Goal: Information Seeking & Learning: Learn about a topic

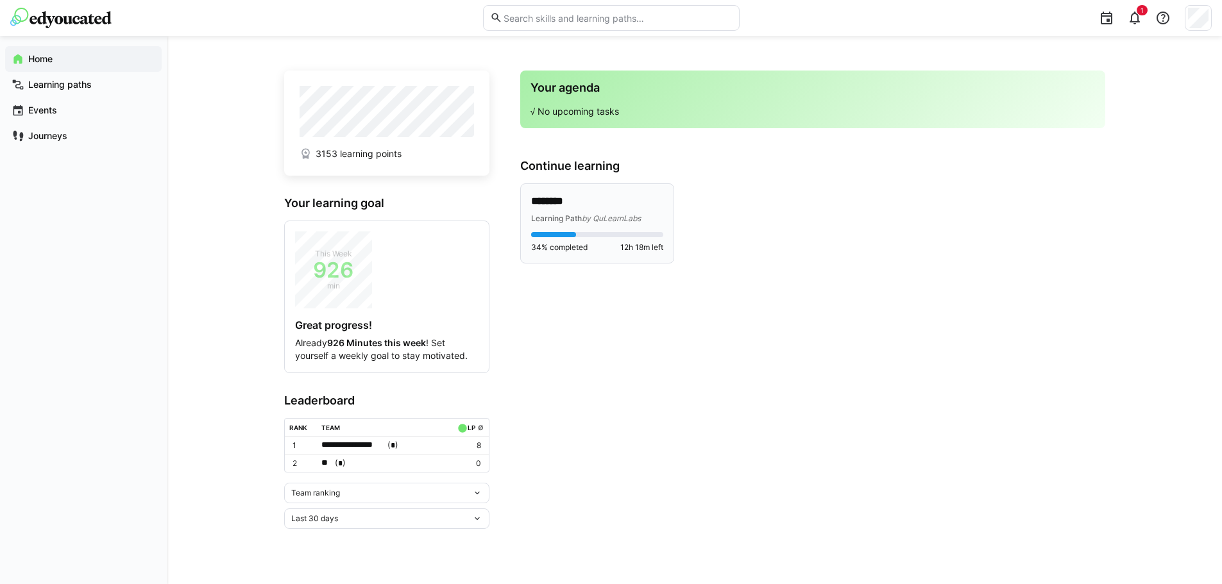
click at [573, 215] on span "Learning Path" at bounding box center [556, 219] width 51 height 10
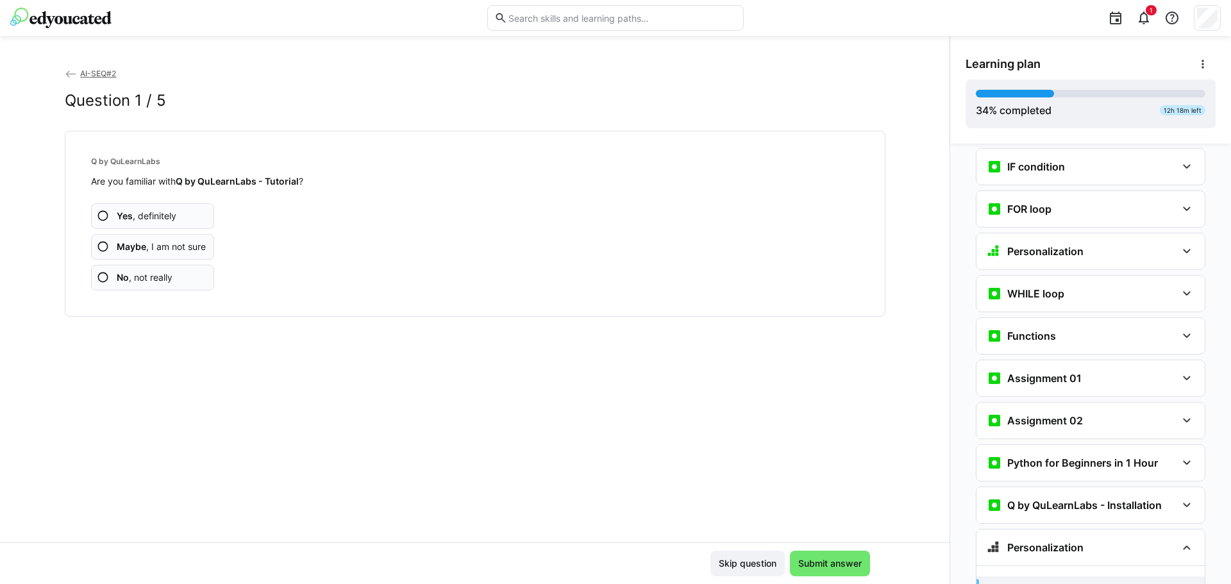
scroll to position [831, 0]
click at [154, 212] on span "Yes , definitely" at bounding box center [147, 216] width 60 height 13
click at [183, 285] on app-assessment-question-radio "No , not really" at bounding box center [153, 278] width 124 height 26
click at [174, 224] on app-assessment-question-radio "Yes , definitely" at bounding box center [153, 216] width 124 height 26
click at [164, 289] on app-assessment-question-radio "No , not really" at bounding box center [153, 278] width 124 height 26
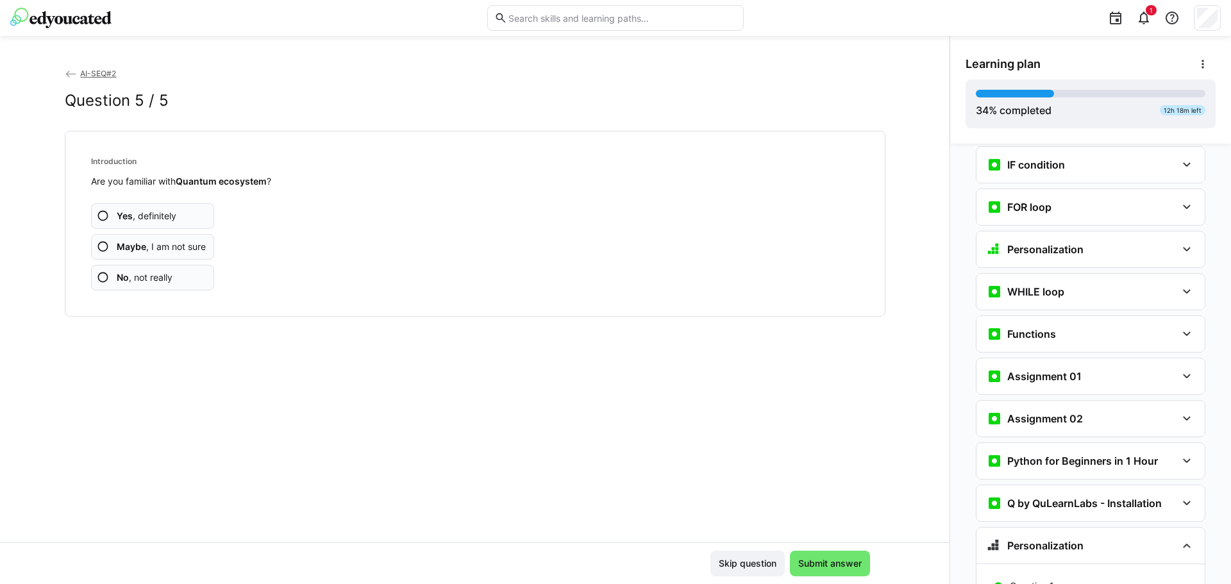
click at [176, 276] on app-assessment-question-radio "No , not really" at bounding box center [153, 278] width 124 height 26
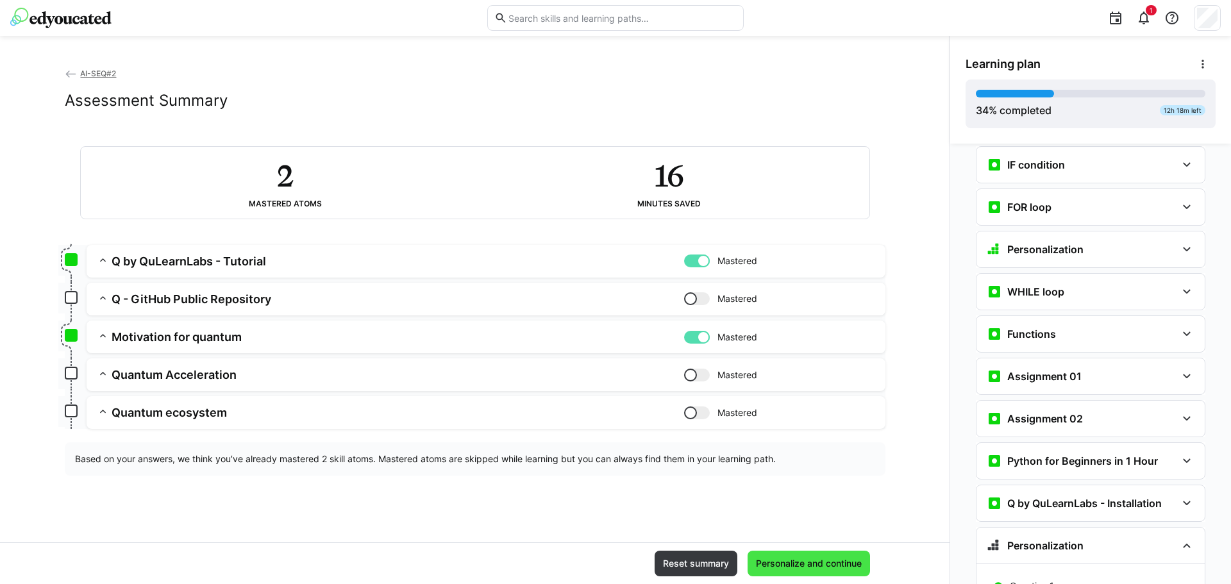
click at [828, 561] on span "Personalize and continue" at bounding box center [809, 563] width 110 height 13
click at [712, 263] on app-assessment-toggle "Mastered" at bounding box center [779, 261] width 191 height 15
click at [693, 258] on div at bounding box center [690, 261] width 13 height 13
click at [700, 263] on div at bounding box center [703, 261] width 13 height 13
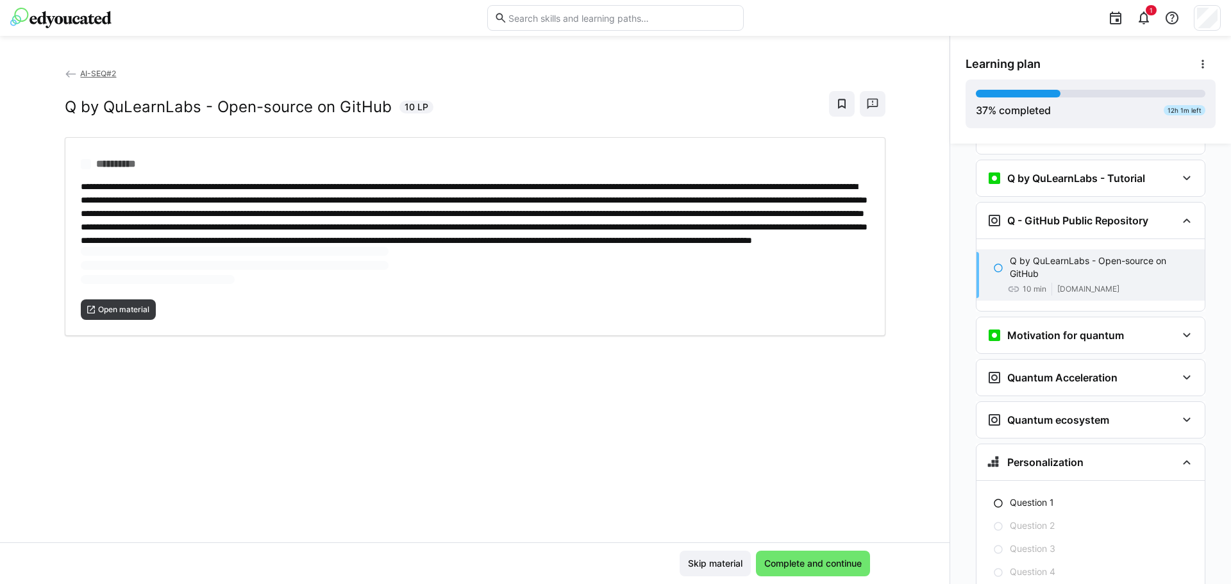
scroll to position [1244, 0]
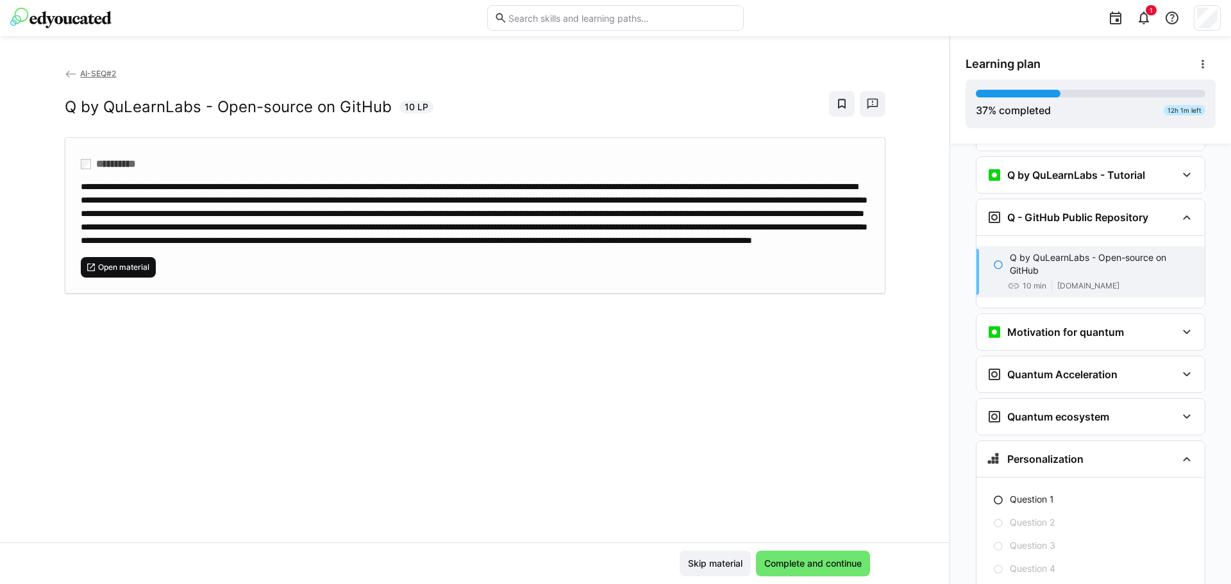
click at [129, 273] on span "Open material" at bounding box center [124, 267] width 54 height 10
click at [816, 553] on span "Complete and continue" at bounding box center [813, 564] width 114 height 26
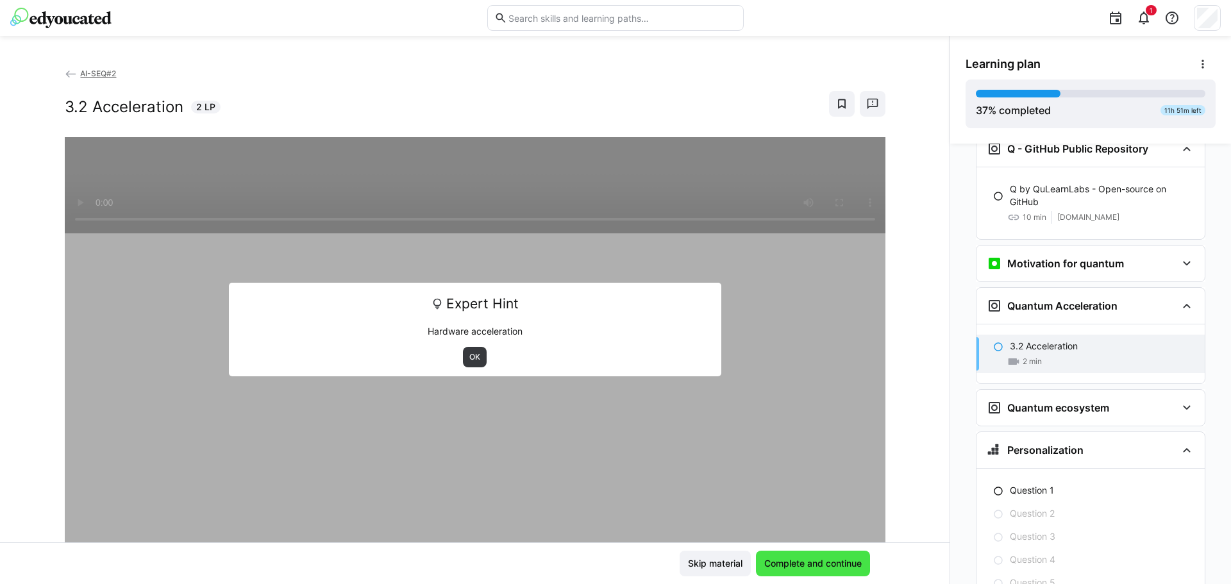
scroll to position [1316, 0]
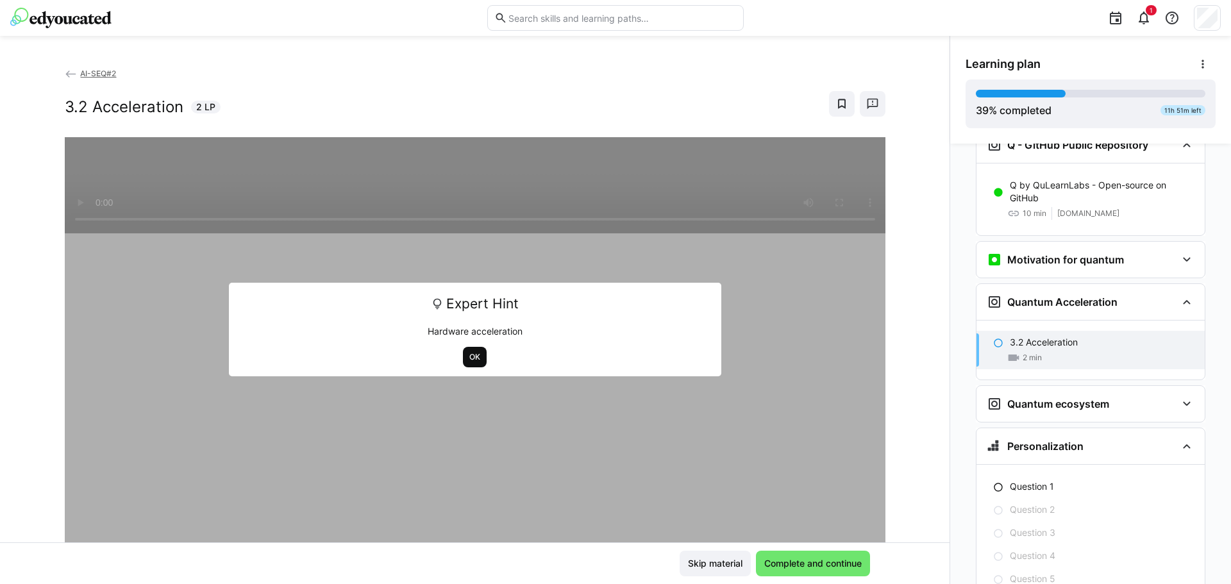
click at [471, 349] on span "OK" at bounding box center [475, 357] width 24 height 21
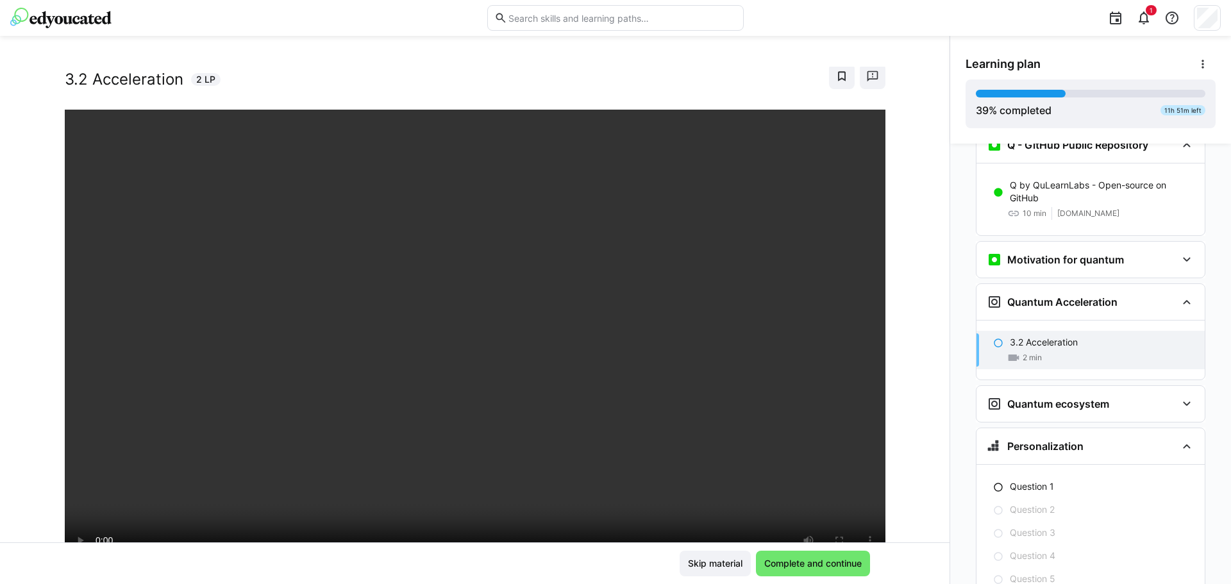
scroll to position [92, 0]
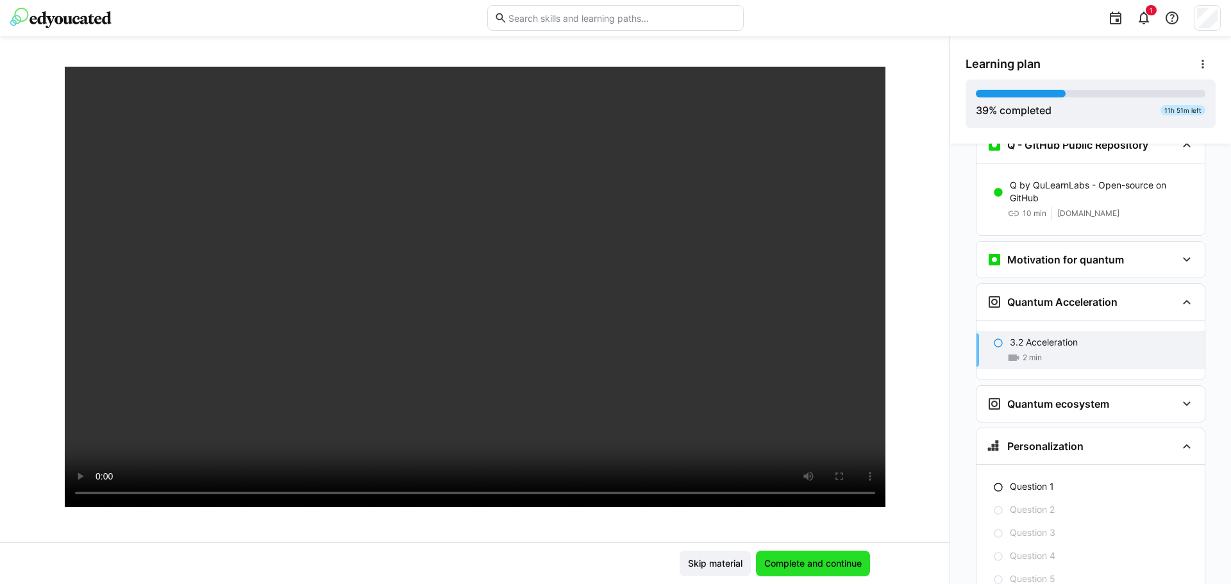
click at [838, 558] on span "Complete and continue" at bounding box center [812, 563] width 101 height 13
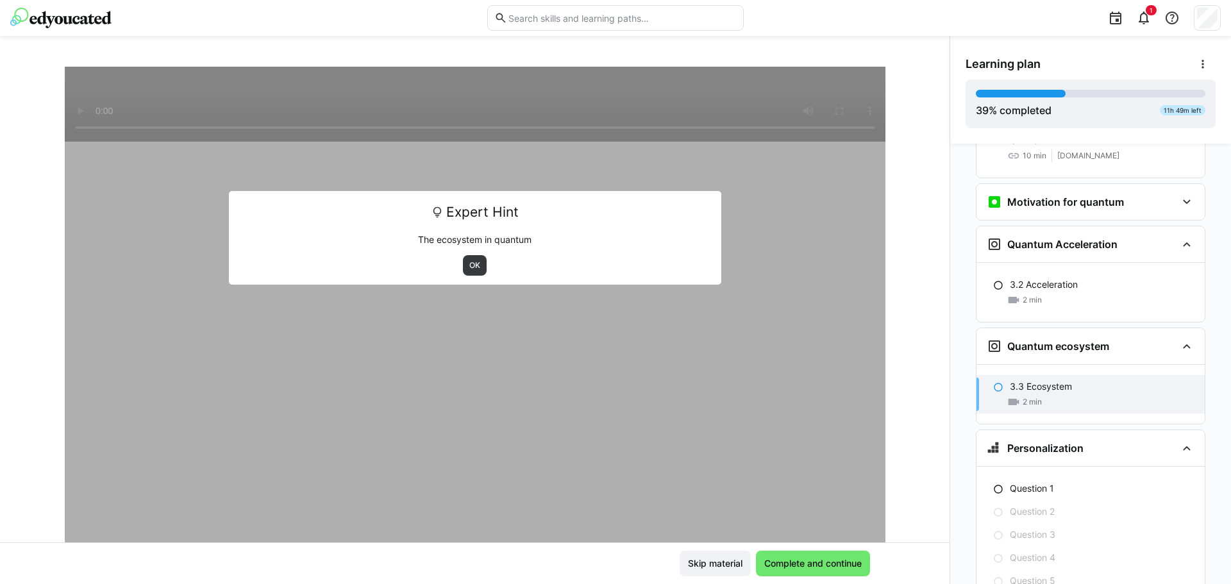
scroll to position [1376, 0]
click at [470, 268] on span "OK" at bounding box center [474, 265] width 13 height 10
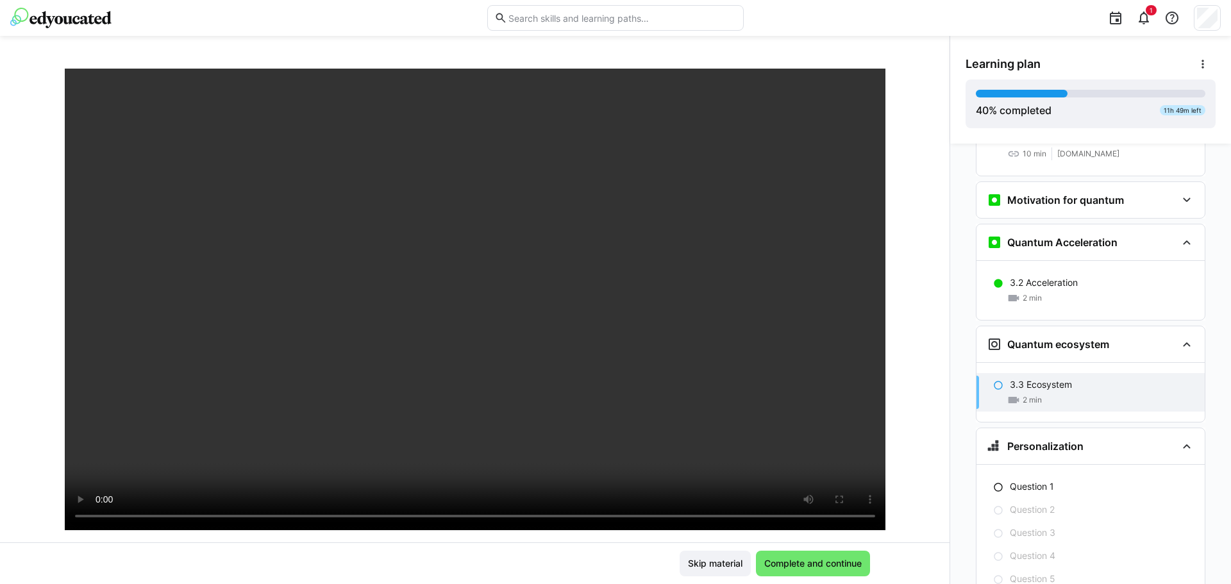
scroll to position [92, 0]
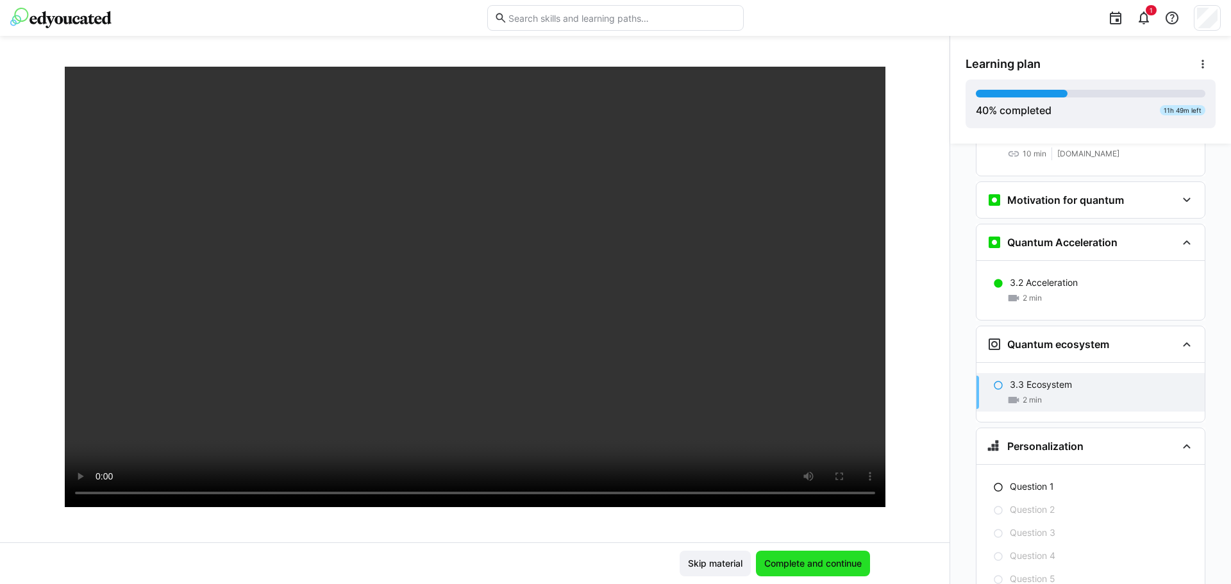
click at [829, 566] on span "Complete and continue" at bounding box center [812, 563] width 101 height 13
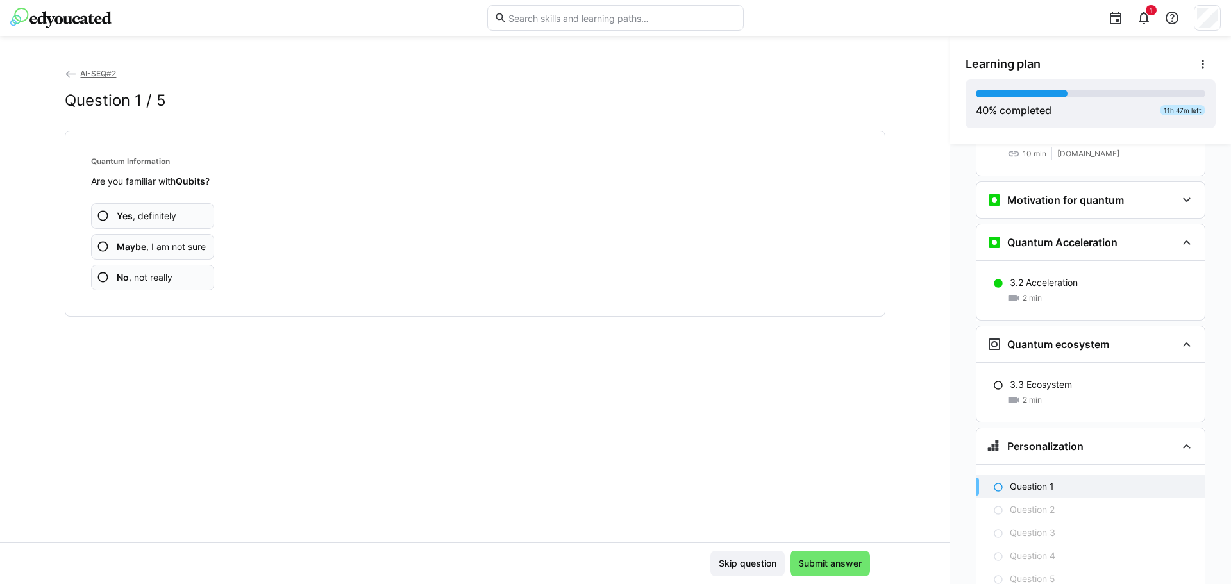
scroll to position [1436, 0]
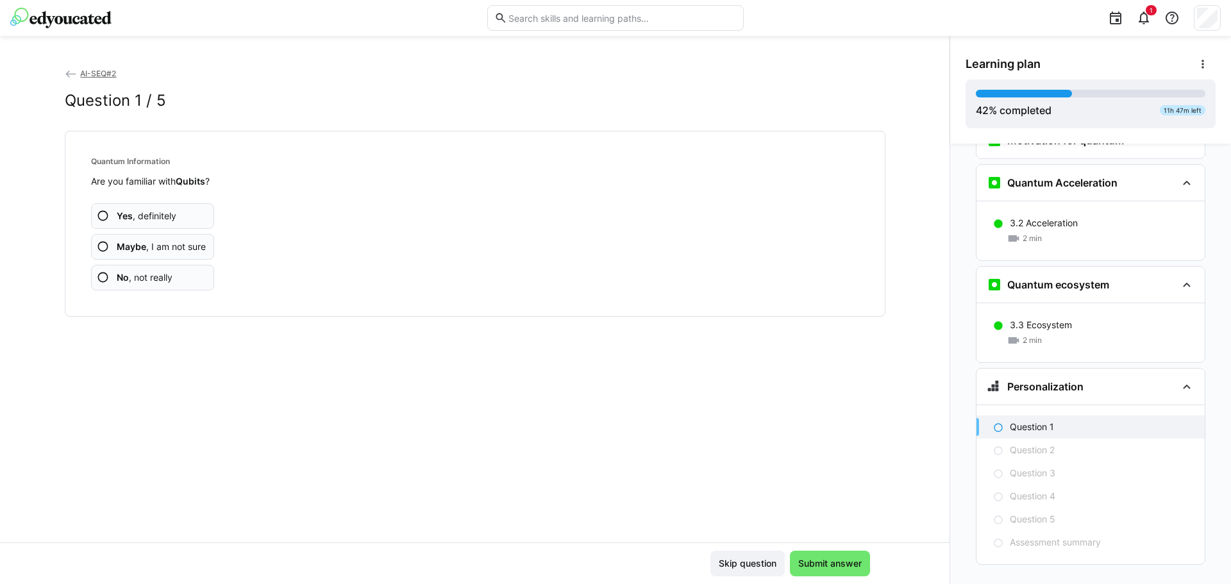
click at [187, 276] on app-assessment-question-radio "No , not really" at bounding box center [153, 278] width 124 height 26
click at [187, 277] on app-assessment-question-radio "No , not really" at bounding box center [153, 278] width 124 height 26
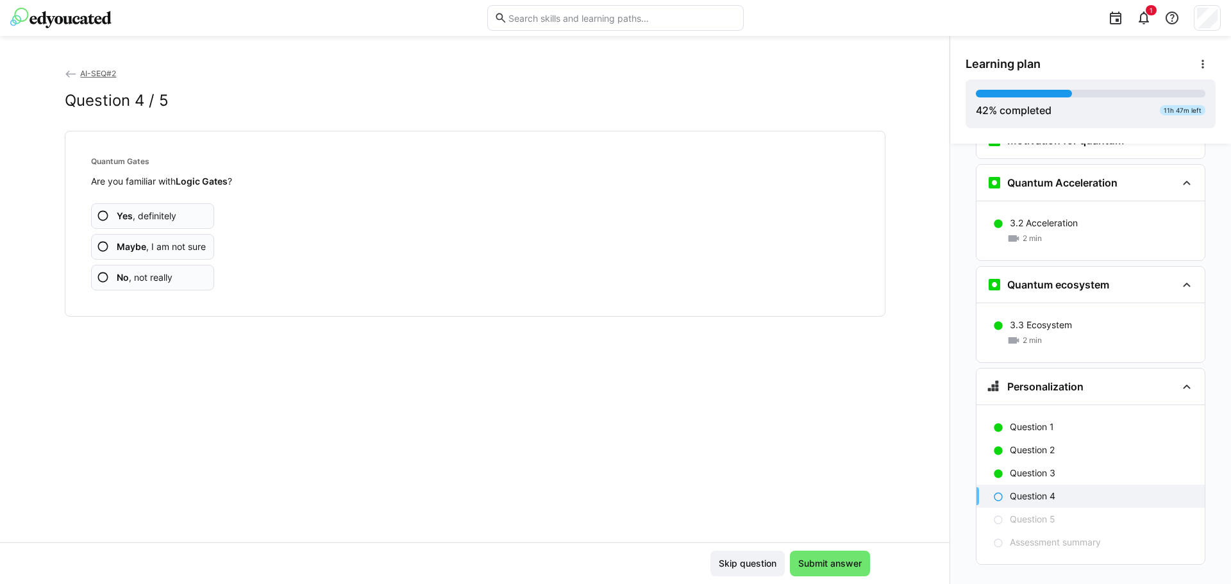
click at [187, 277] on app-assessment-question-radio "No , not really" at bounding box center [153, 278] width 124 height 26
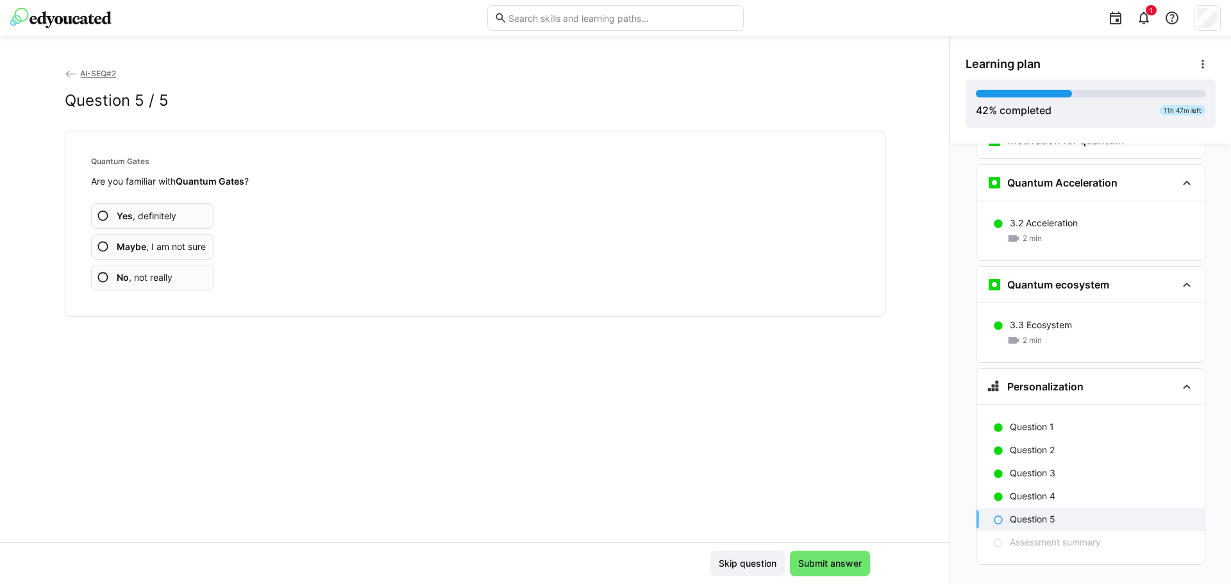
click at [187, 277] on app-assessment-question-radio "No , not really" at bounding box center [153, 278] width 124 height 26
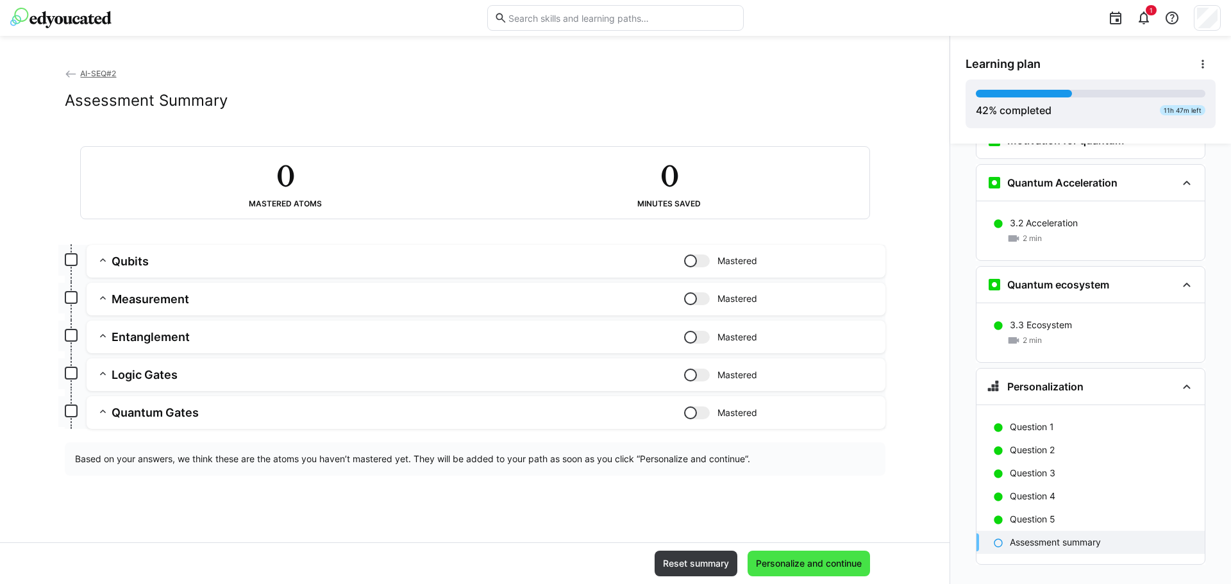
click at [809, 562] on span "Personalize and continue" at bounding box center [809, 563] width 110 height 13
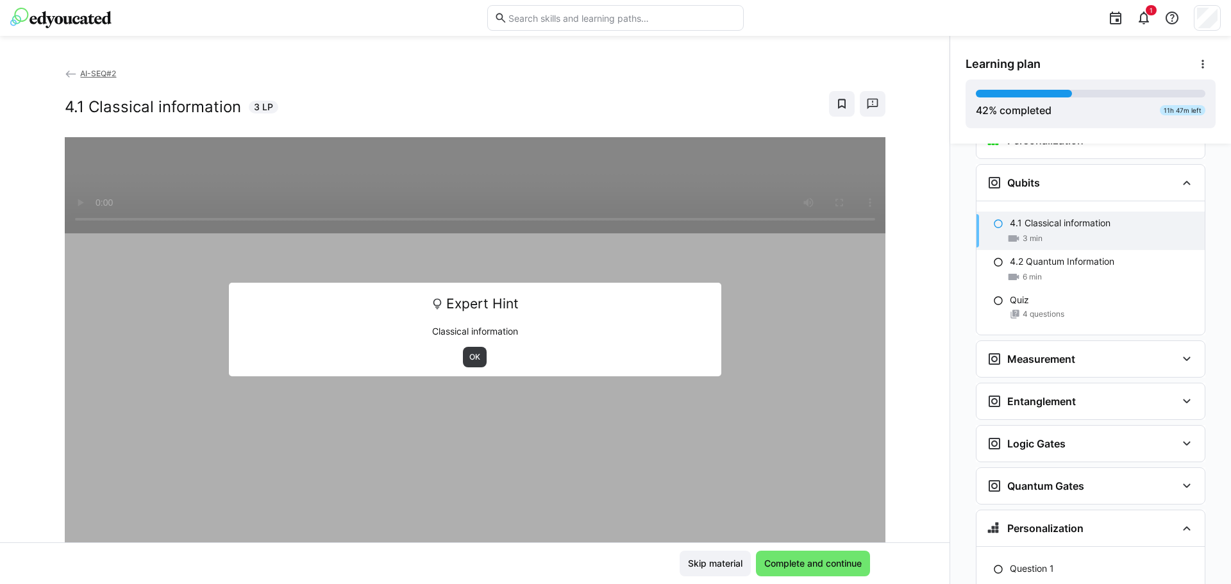
scroll to position [1683, 0]
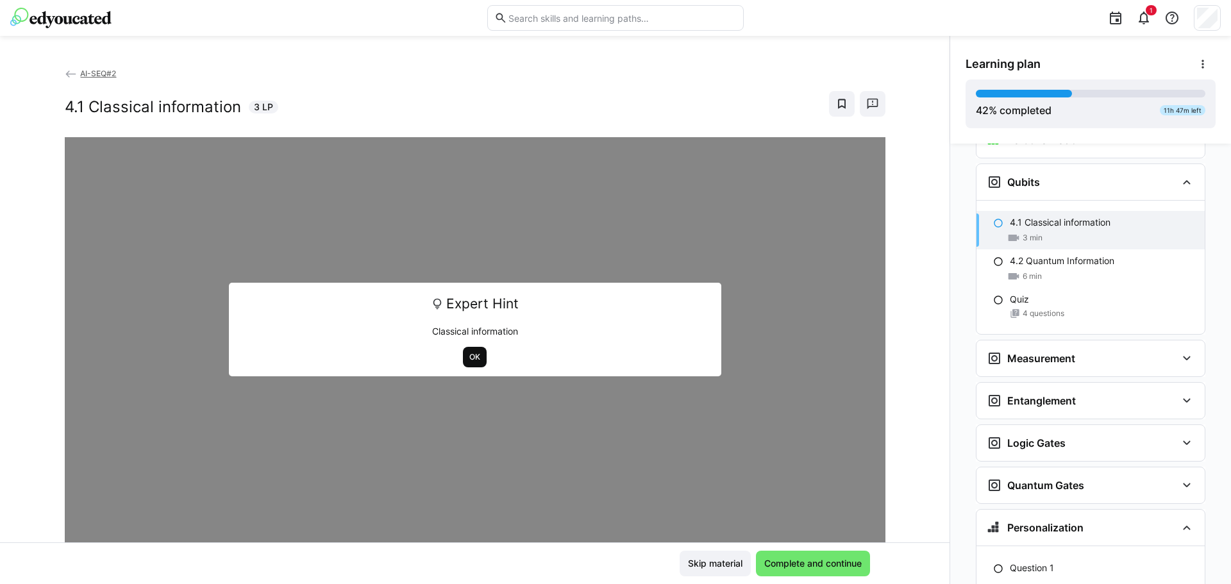
click at [468, 360] on span "OK" at bounding box center [474, 357] width 13 height 10
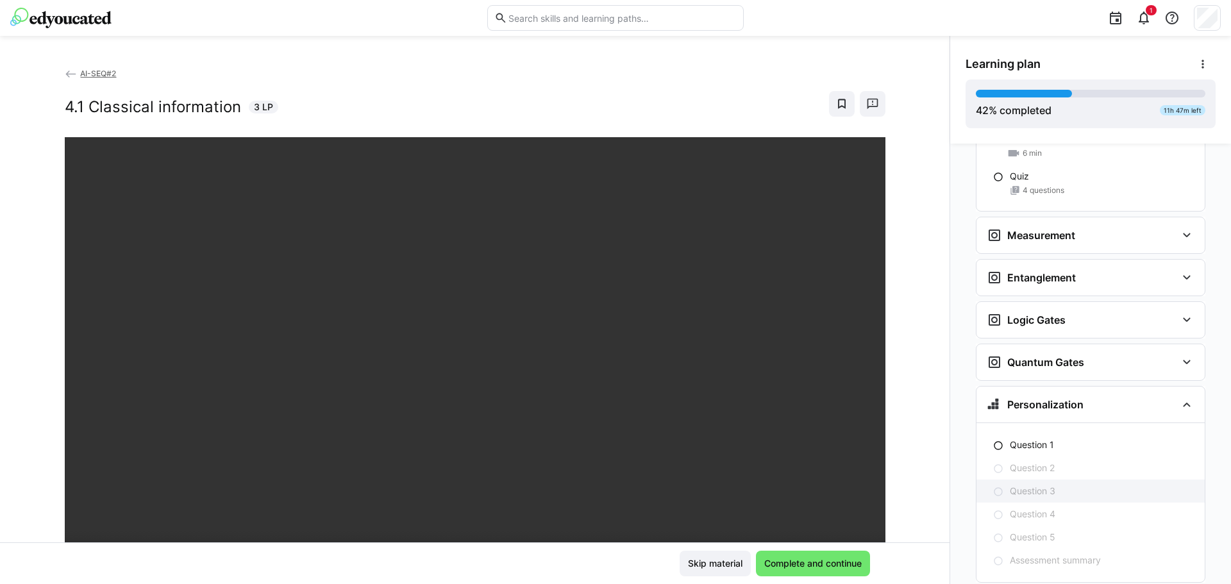
scroll to position [1824, 0]
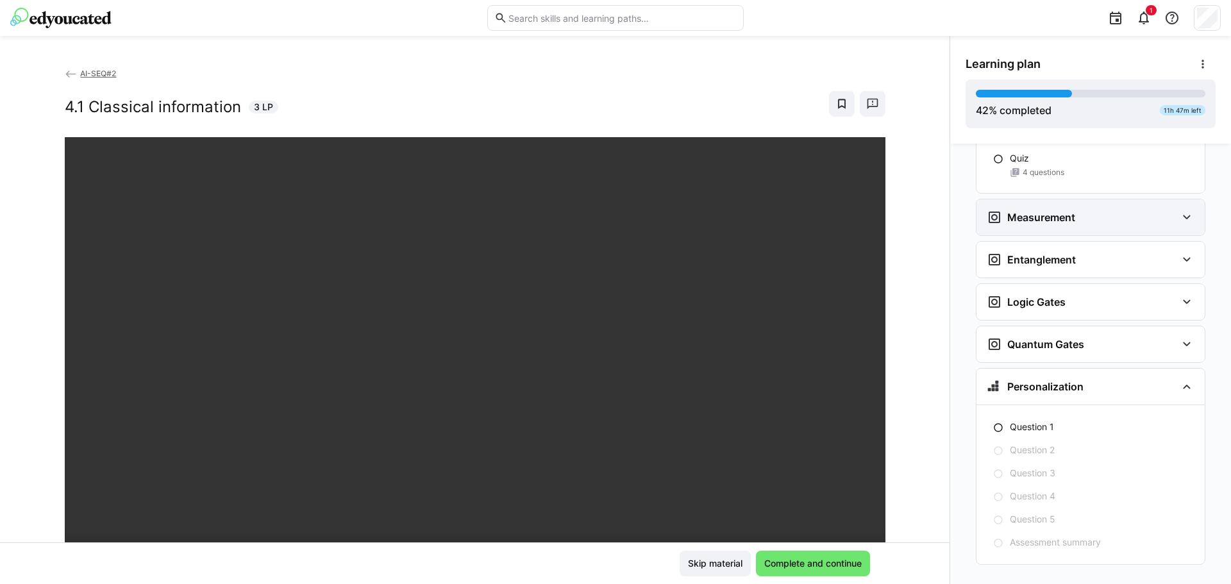
click at [1180, 210] on eds-icon at bounding box center [1186, 217] width 15 height 15
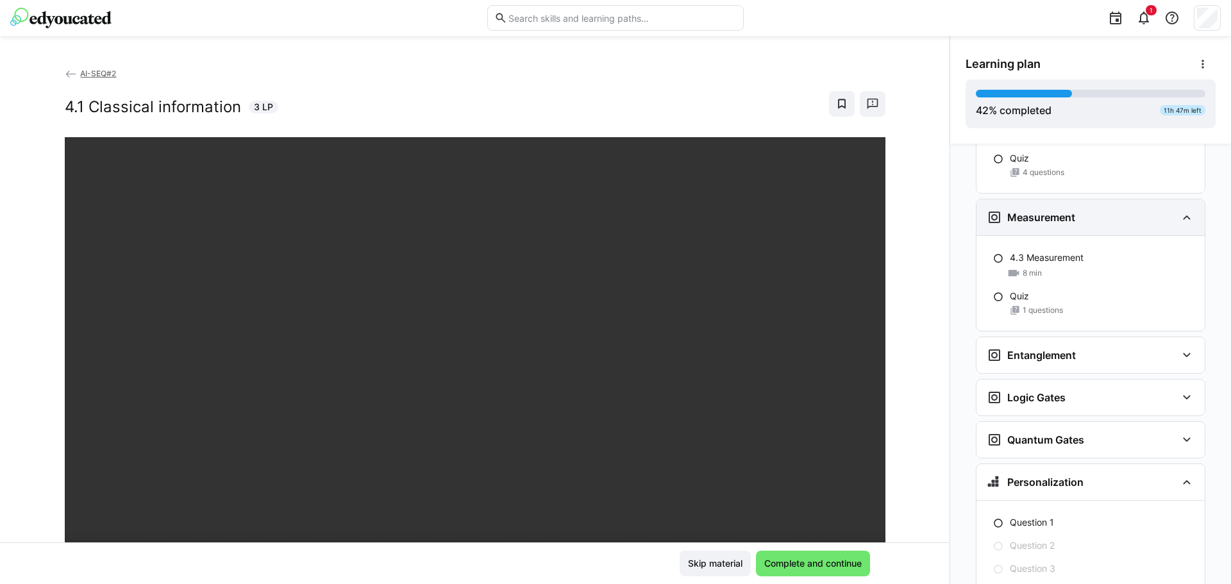
click at [1180, 210] on eds-icon at bounding box center [1186, 217] width 15 height 15
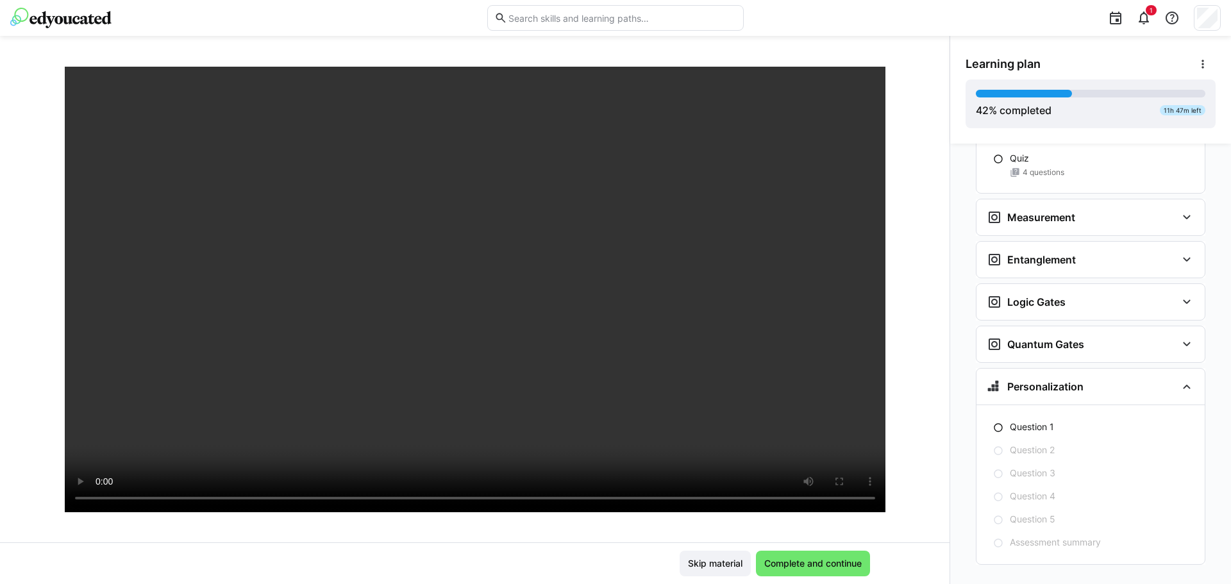
scroll to position [64, 0]
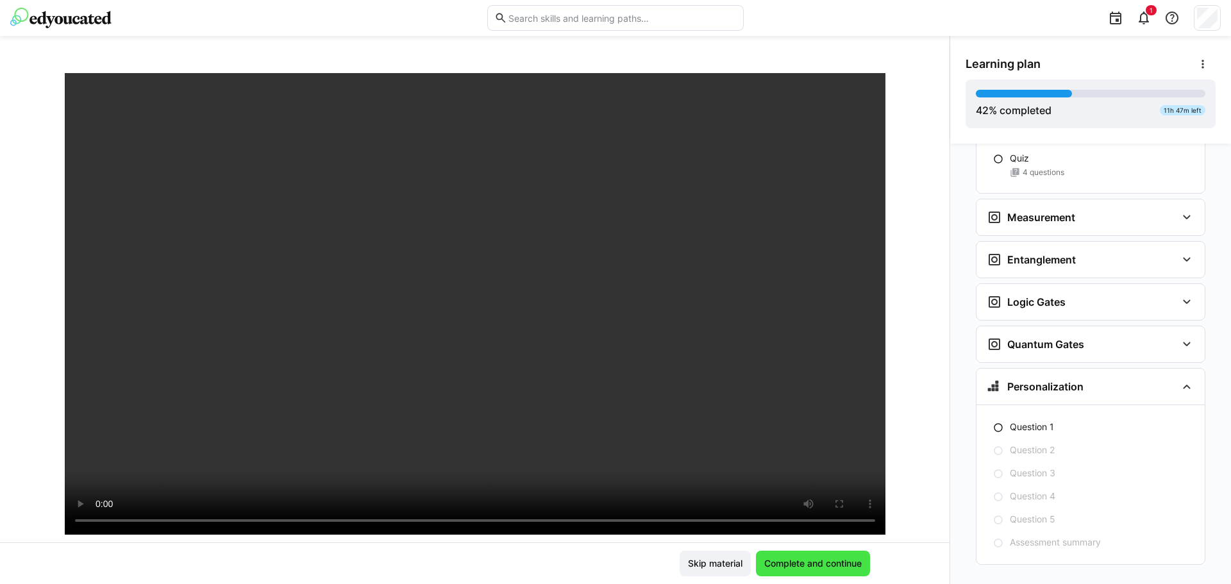
click at [822, 564] on span "Complete and continue" at bounding box center [812, 563] width 101 height 13
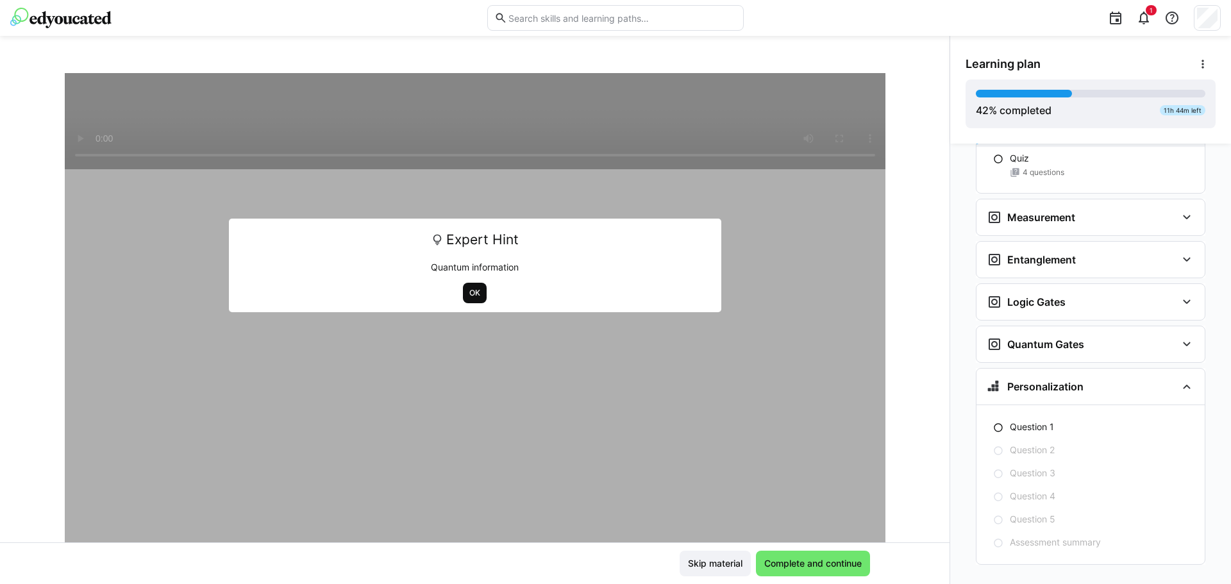
click at [476, 294] on span "OK" at bounding box center [475, 293] width 24 height 21
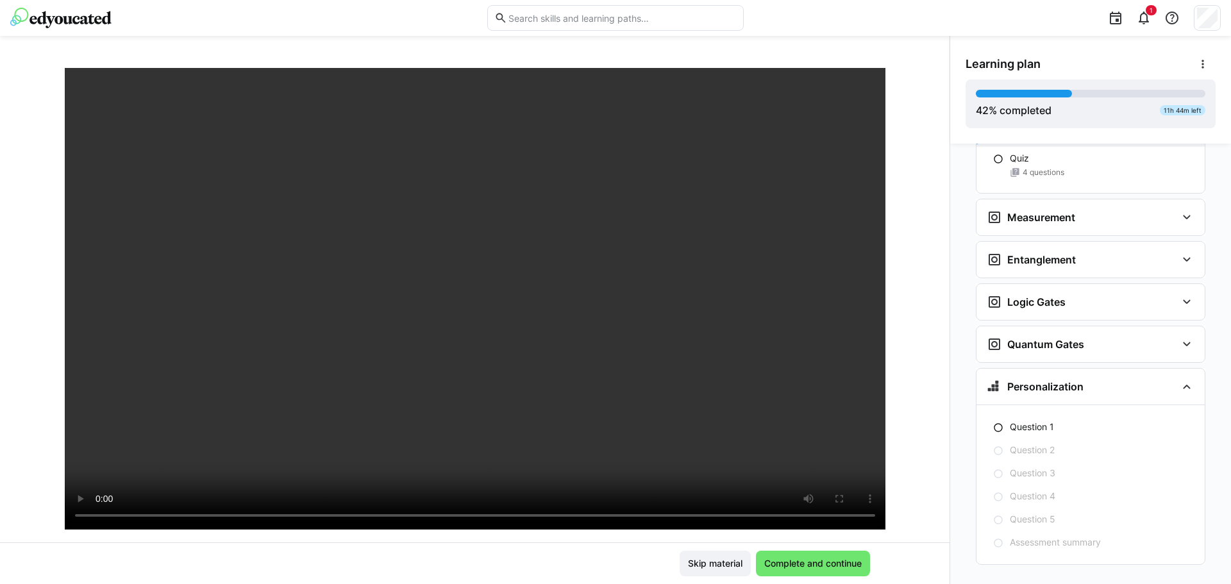
scroll to position [92, 0]
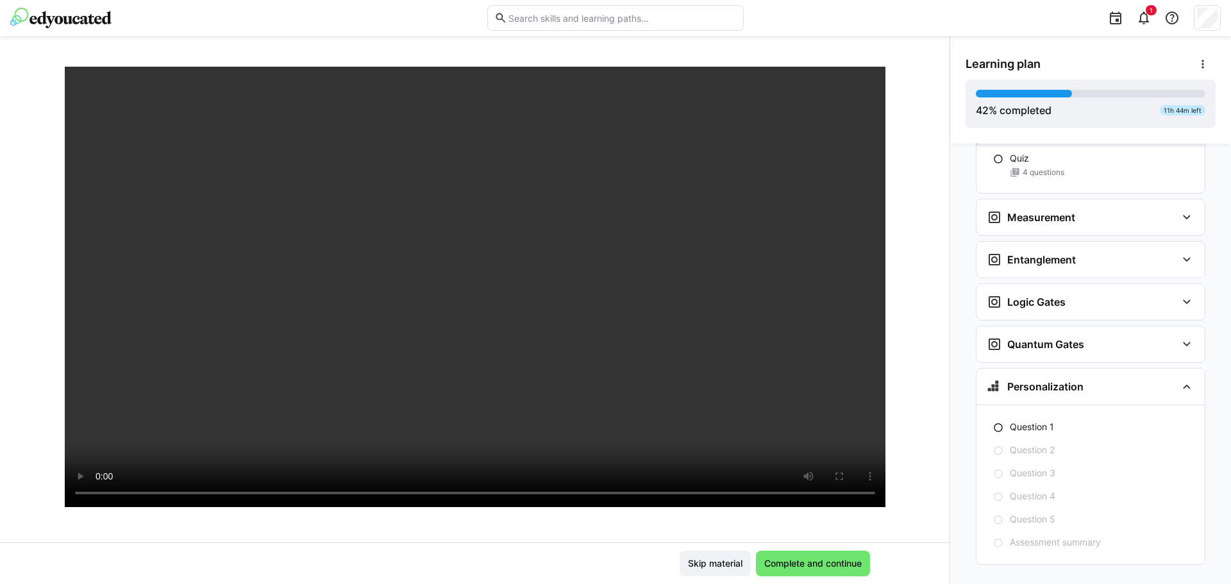
click at [863, 495] on div at bounding box center [870, 487] width 31 height 27
click at [864, 491] on div at bounding box center [870, 487] width 31 height 27
click at [845, 566] on span "Complete and continue" at bounding box center [812, 563] width 101 height 13
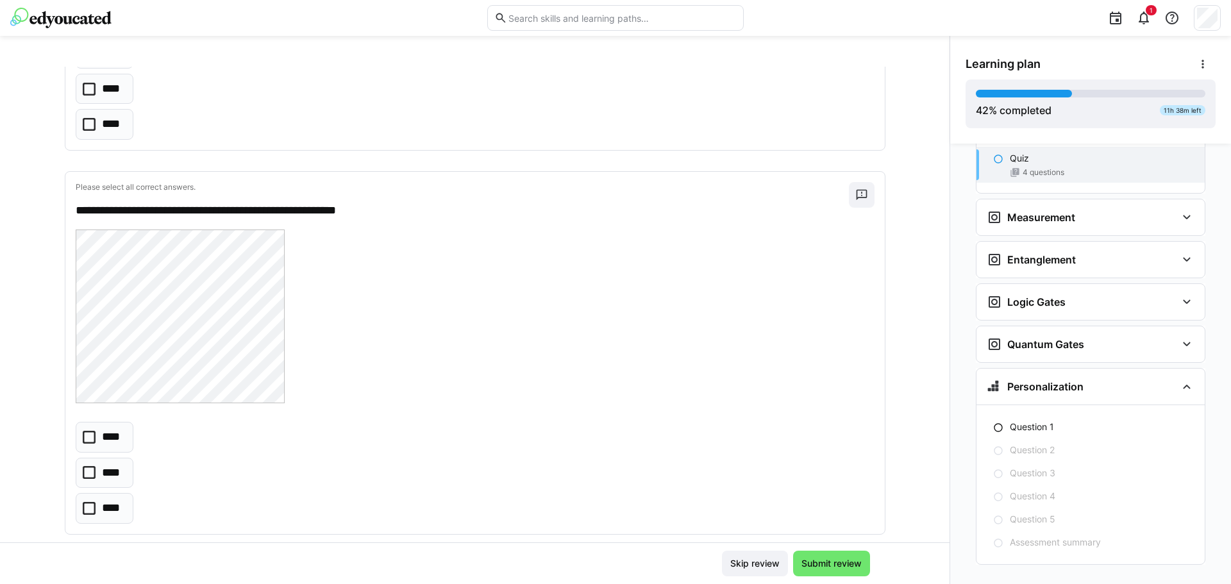
scroll to position [898, 0]
click at [83, 474] on icon at bounding box center [89, 472] width 13 height 13
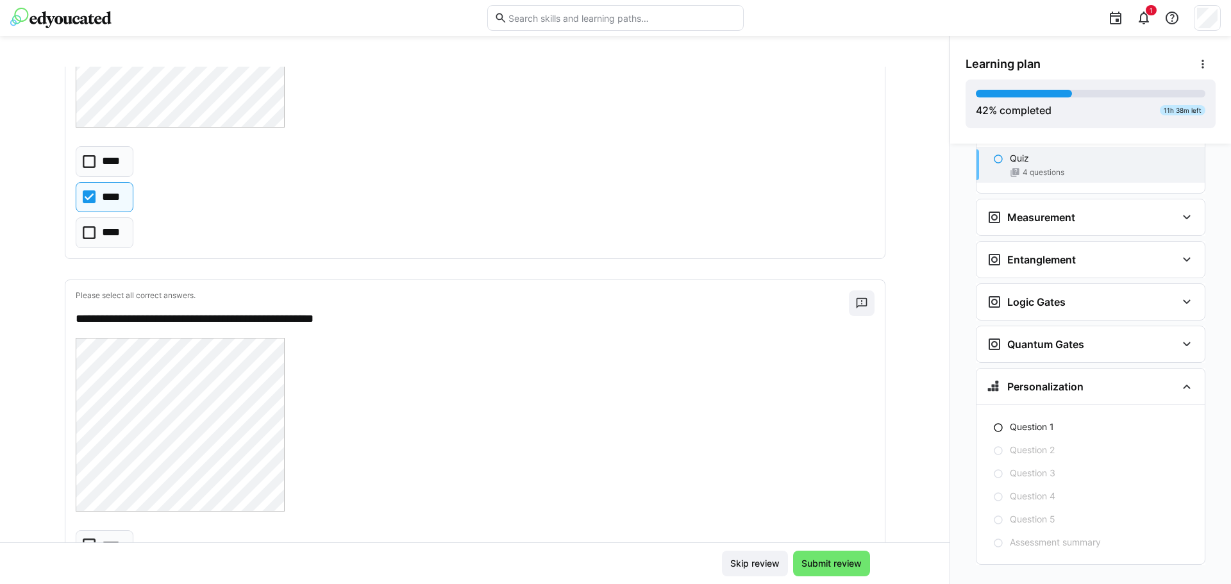
scroll to position [1218, 0]
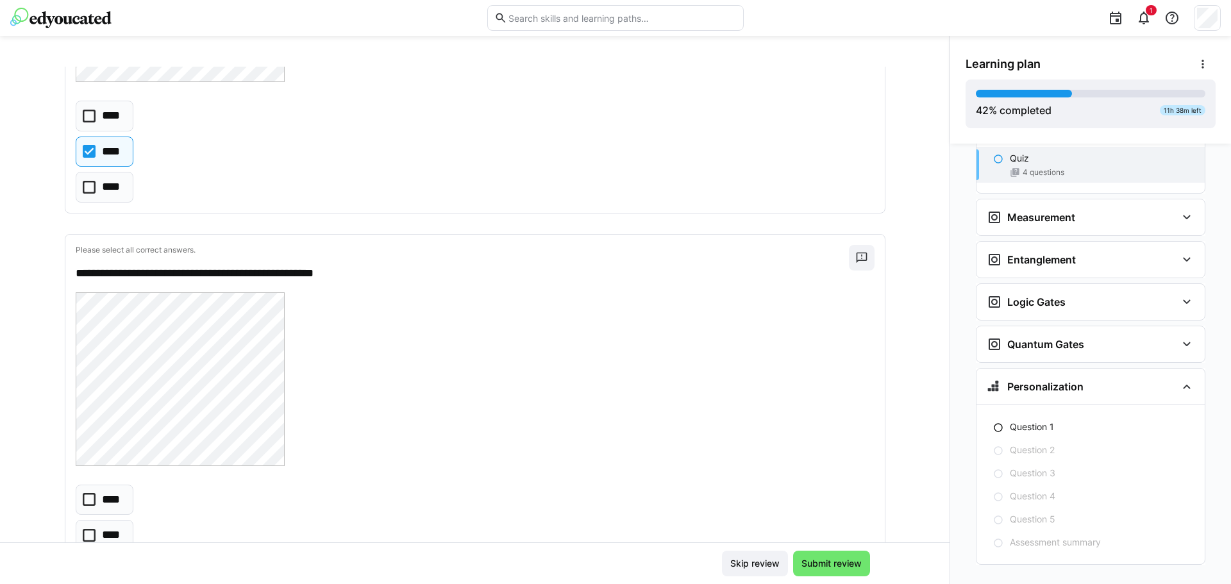
click at [83, 535] on icon at bounding box center [89, 535] width 13 height 13
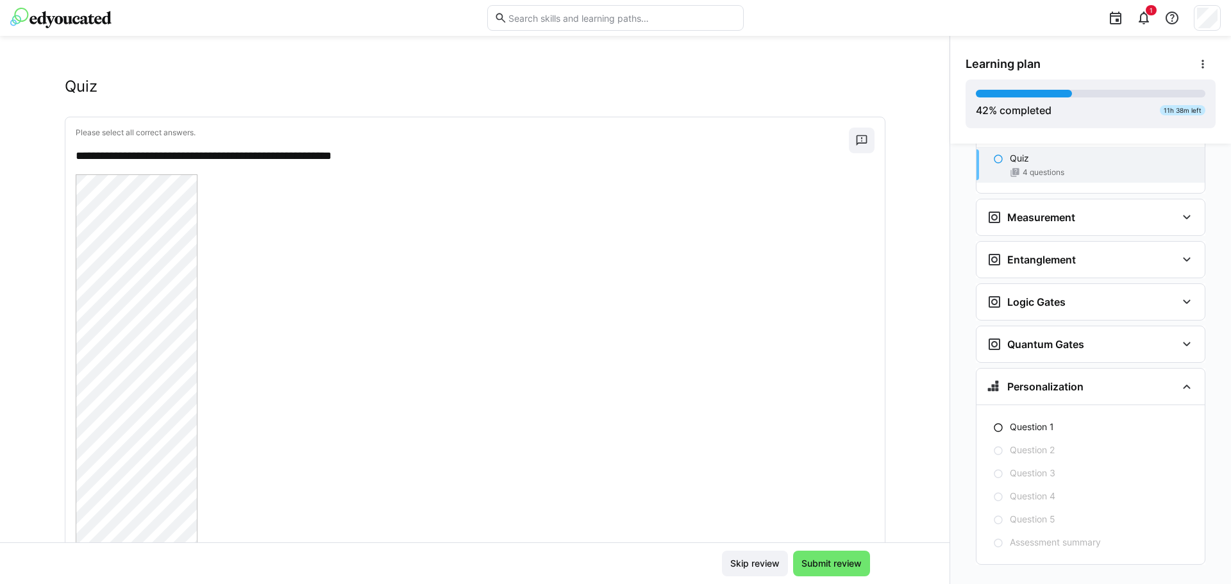
scroll to position [0, 0]
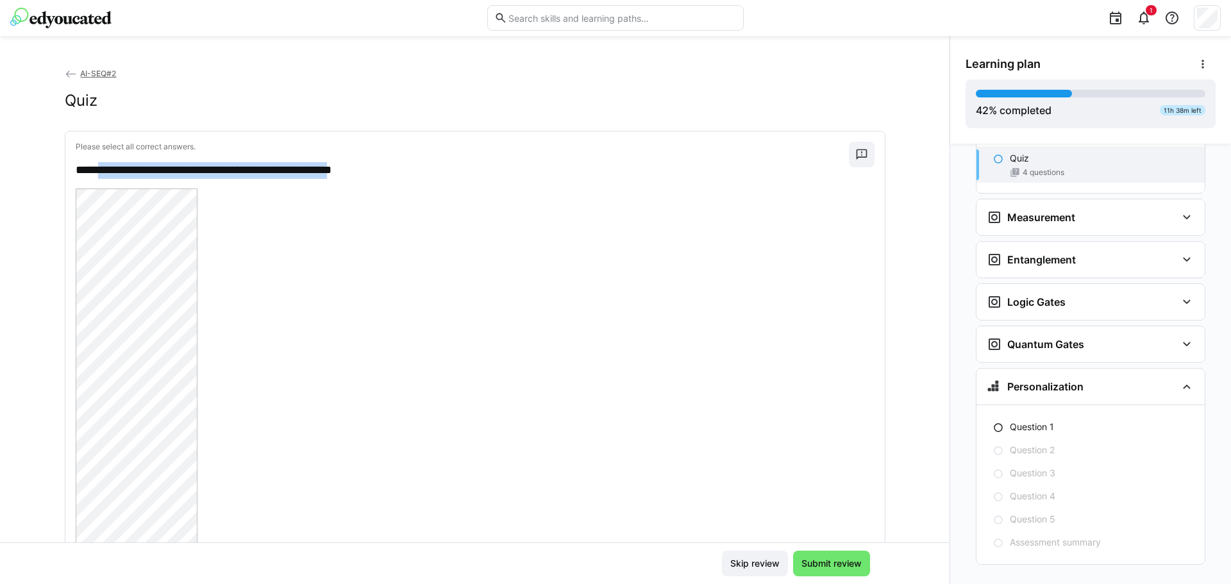
drag, startPoint x: 98, startPoint y: 170, endPoint x: 370, endPoint y: 168, distance: 271.9
click at [370, 168] on p "**********" at bounding box center [462, 170] width 773 height 17
copy p "**********"
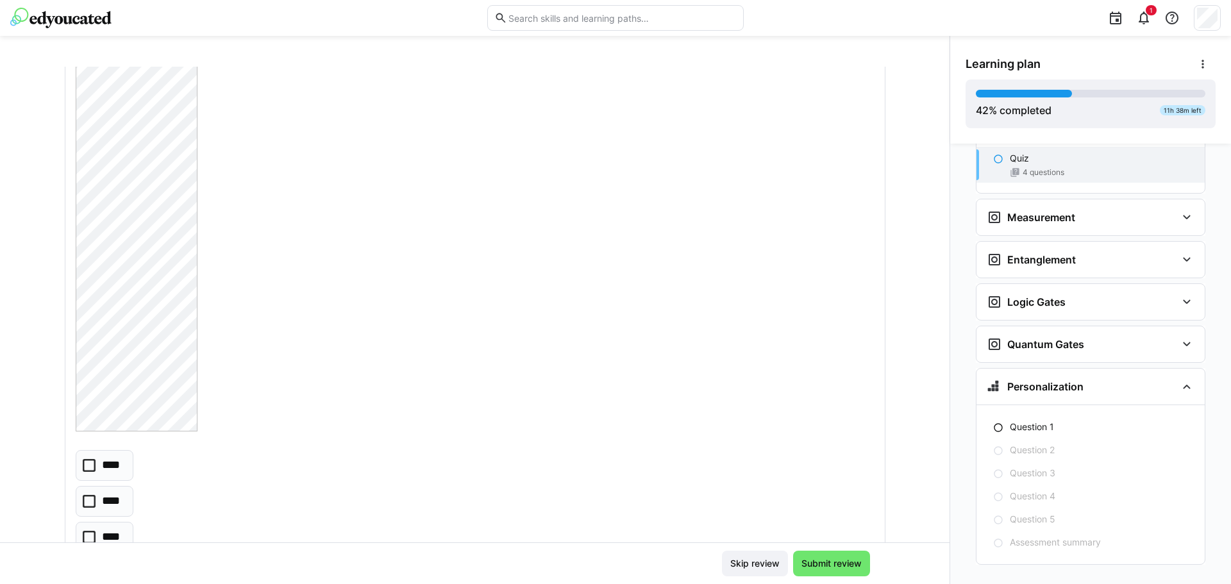
scroll to position [641, 0]
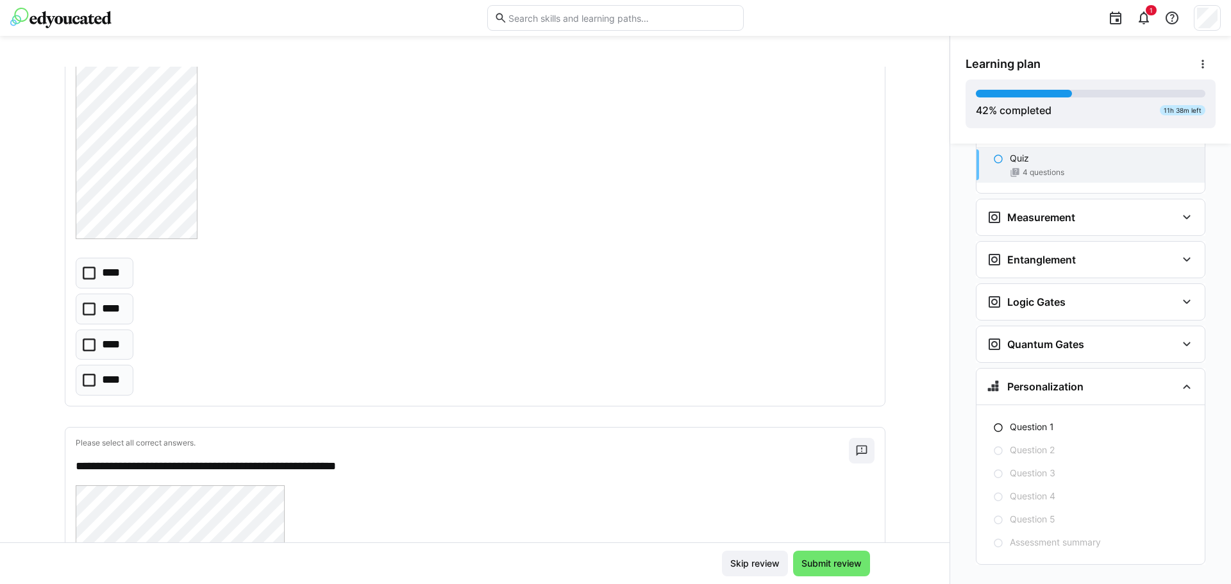
click at [110, 349] on p "****" at bounding box center [113, 345] width 22 height 17
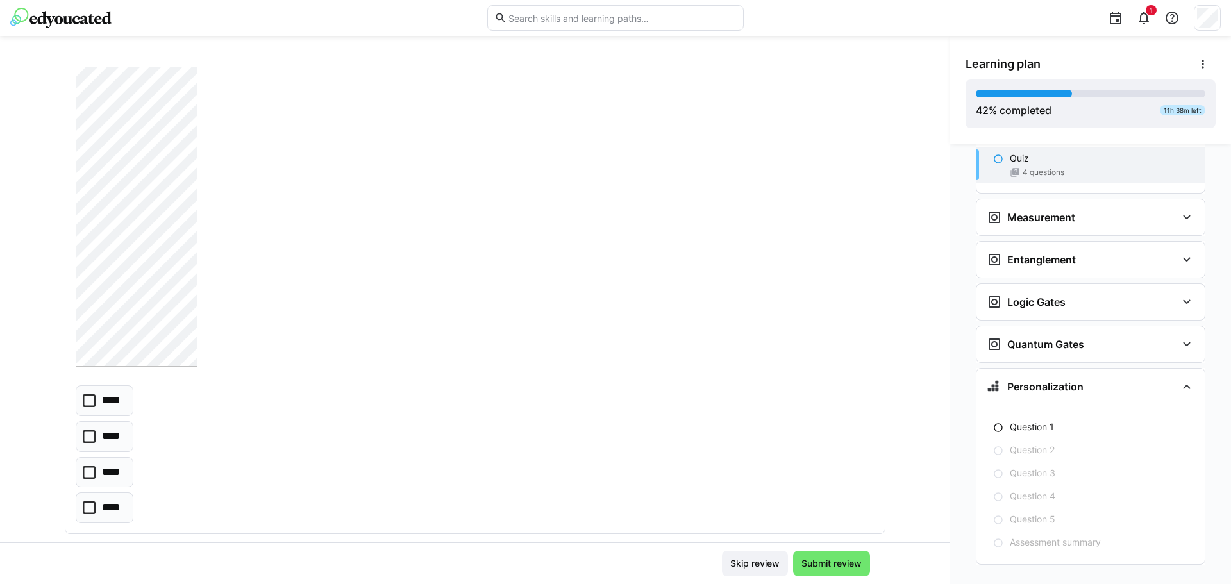
scroll to position [2242, 0]
click at [108, 444] on p "****" at bounding box center [113, 450] width 22 height 17
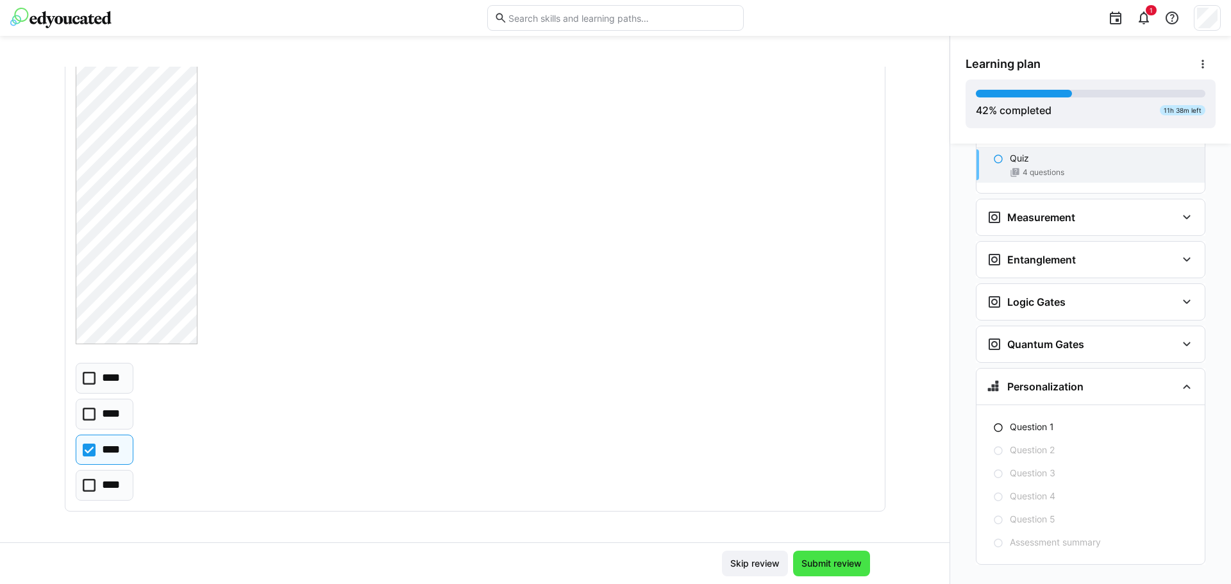
click at [833, 560] on span "Submit review" at bounding box center [832, 563] width 64 height 13
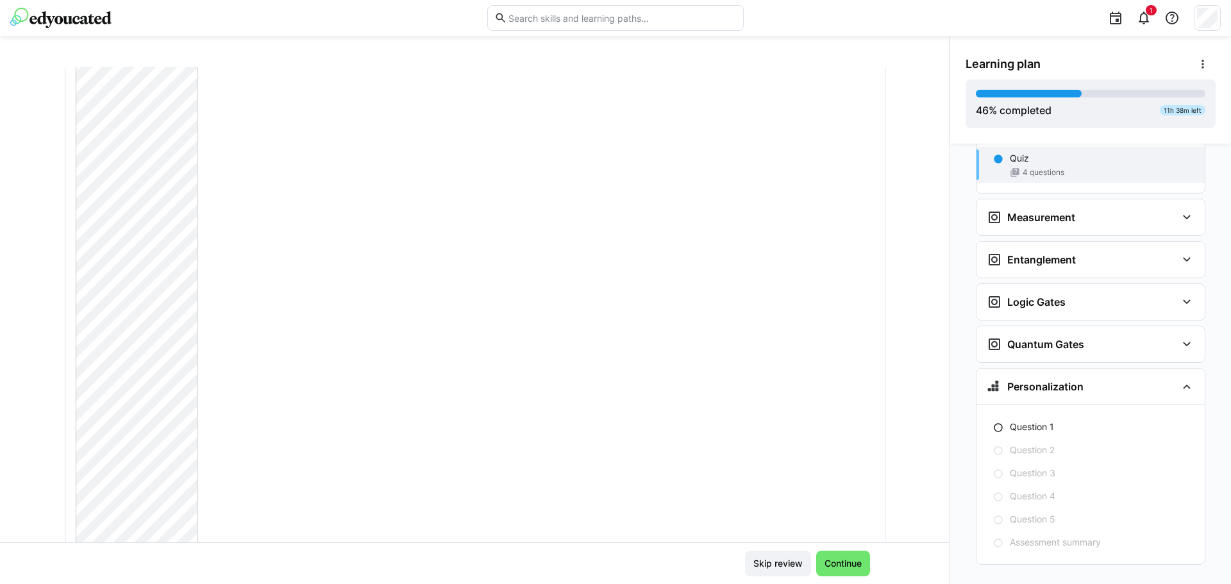
scroll to position [0, 0]
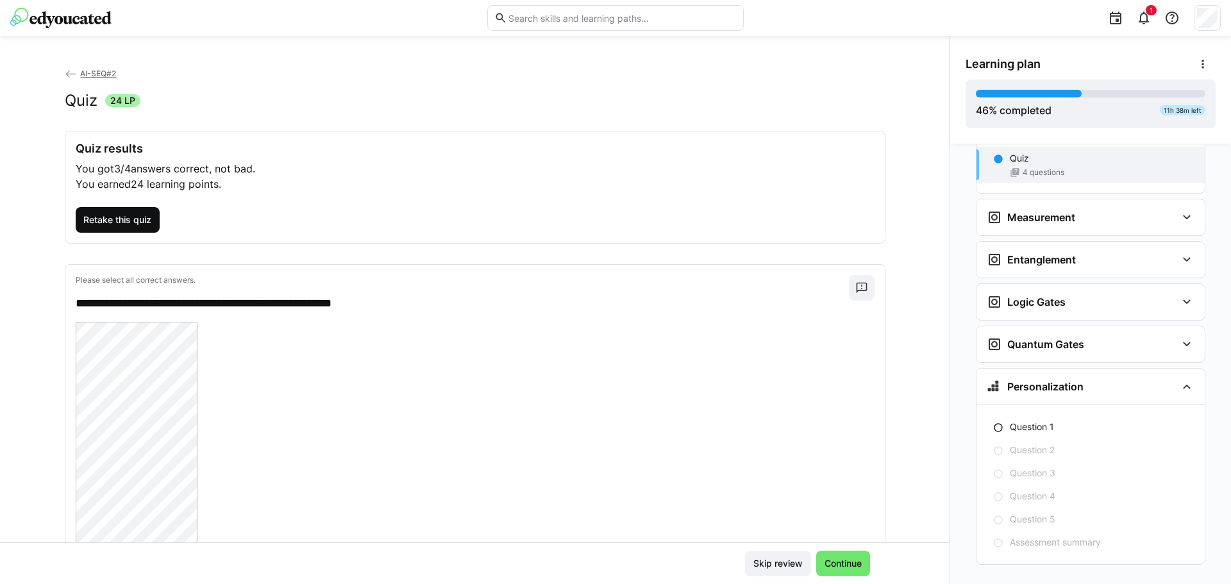
click at [89, 228] on span "Retake this quiz" at bounding box center [118, 220] width 85 height 26
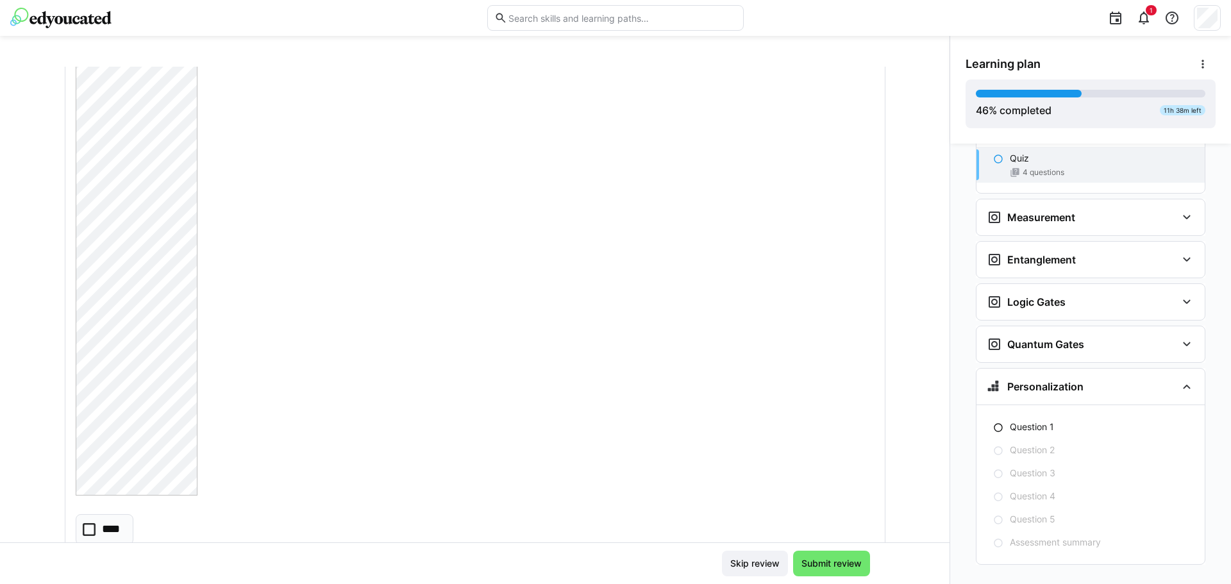
scroll to position [769, 0]
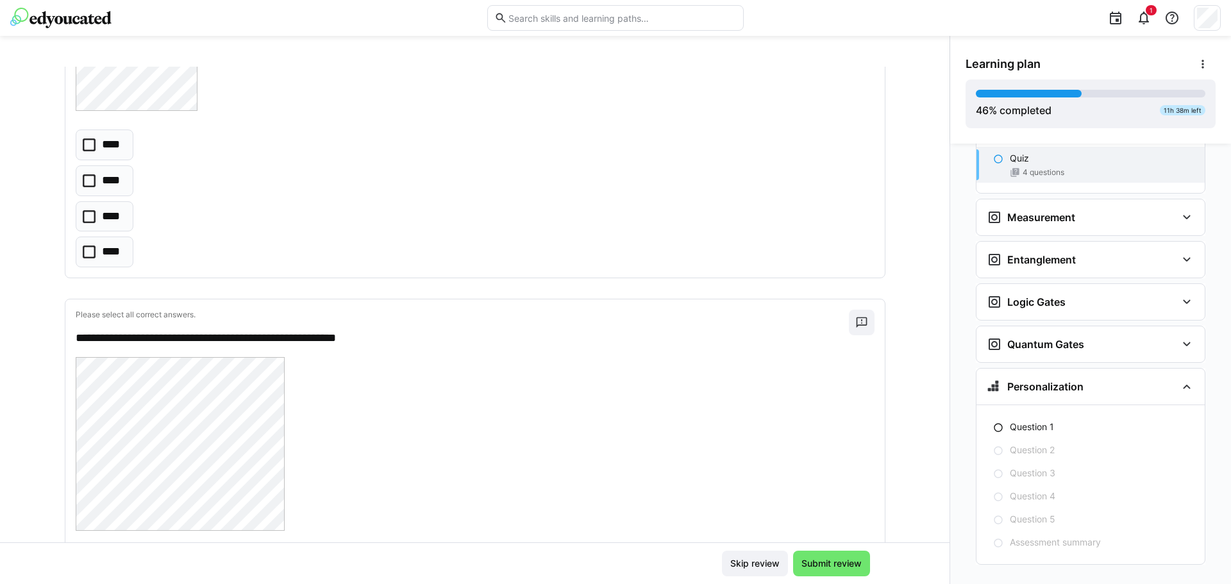
click at [117, 219] on p "****" at bounding box center [113, 216] width 22 height 17
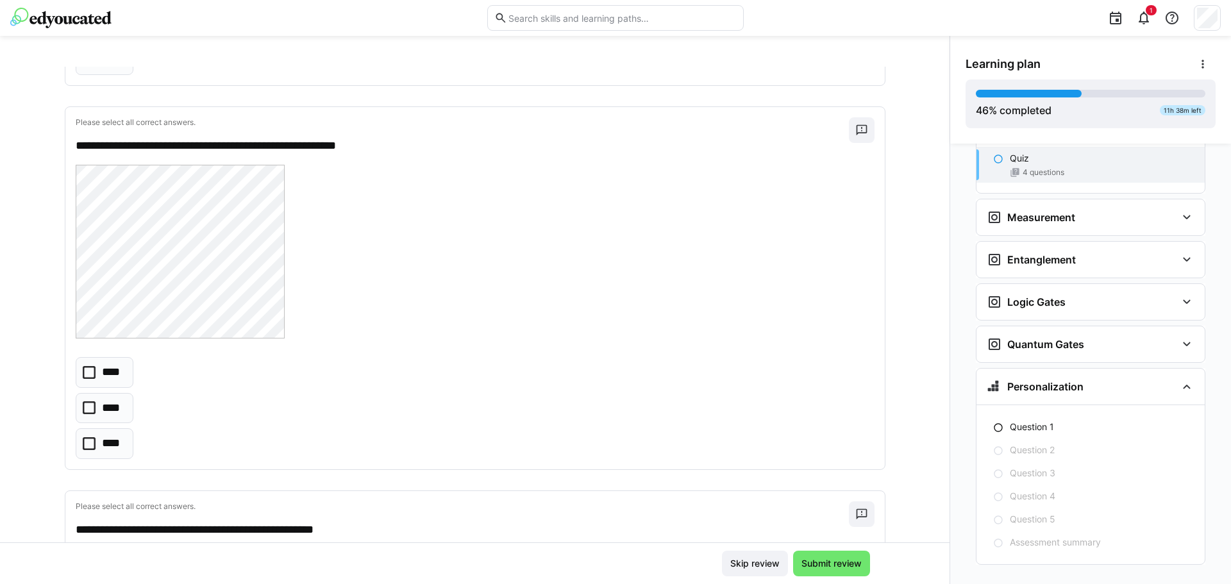
click at [102, 406] on p "****" at bounding box center [111, 408] width 19 height 17
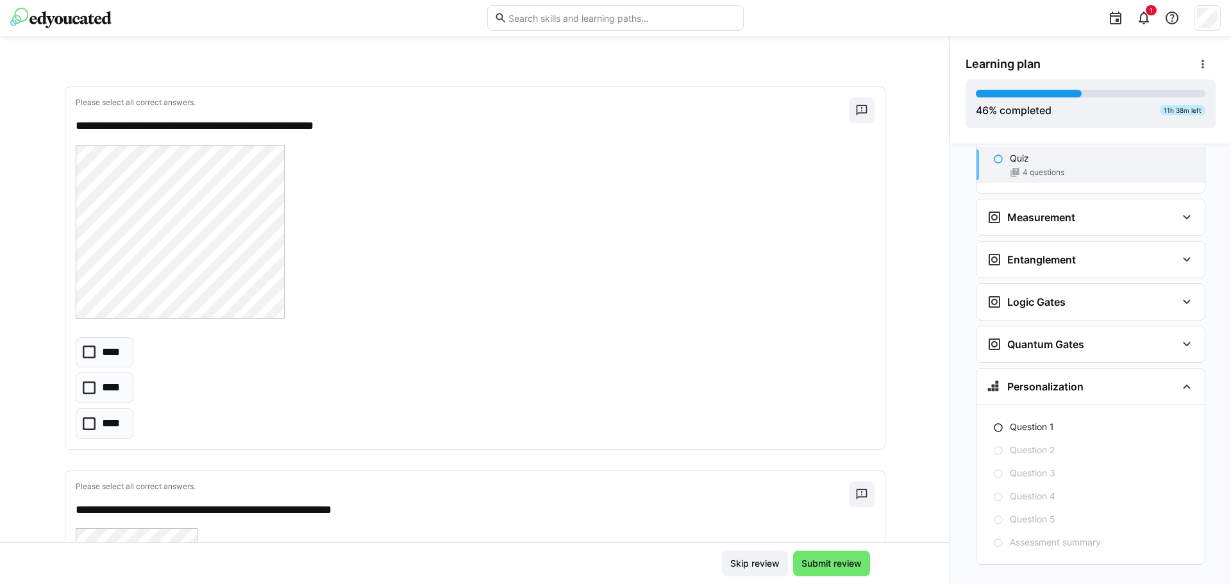
scroll to position [1411, 0]
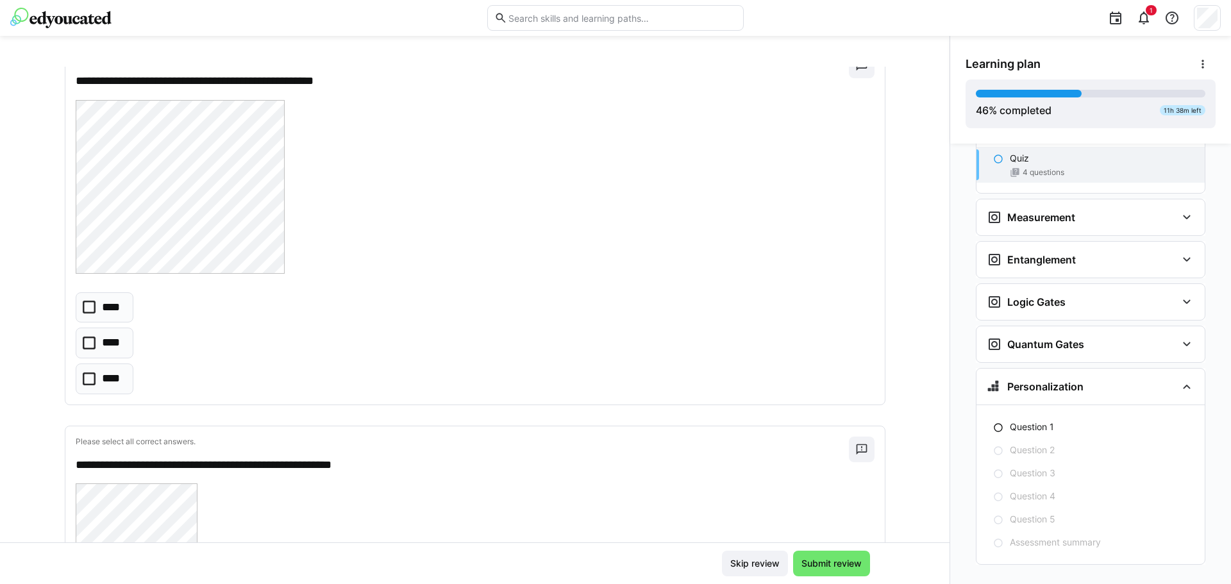
click at [102, 345] on p "****" at bounding box center [112, 343] width 21 height 17
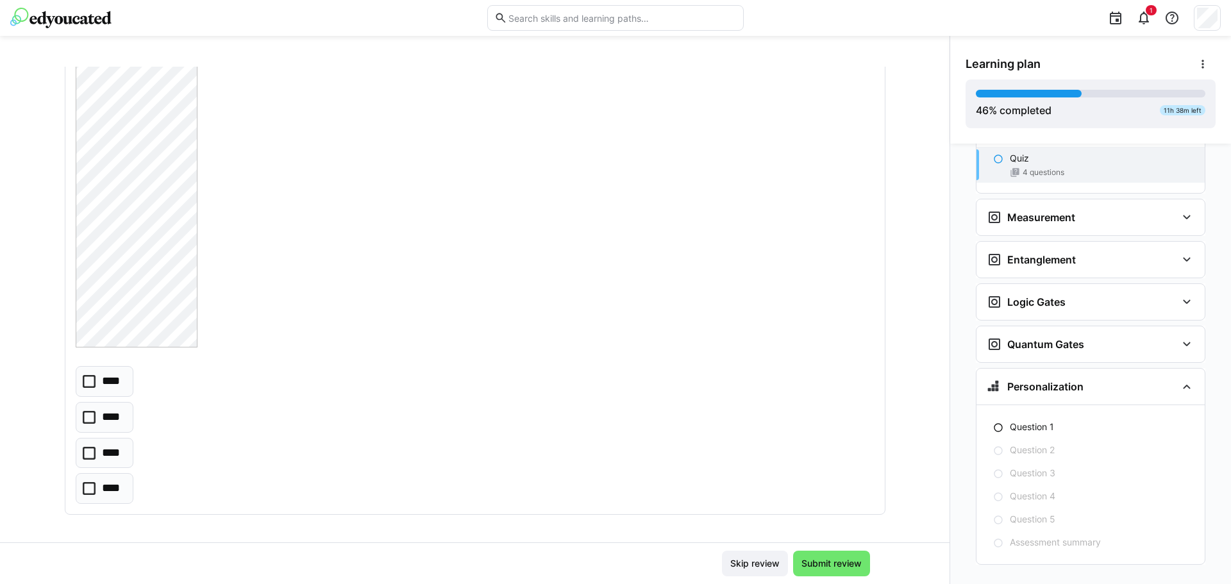
scroll to position [2242, 0]
click at [110, 486] on p "****" at bounding box center [113, 485] width 22 height 17
click at [807, 566] on span "Submit review" at bounding box center [832, 563] width 64 height 13
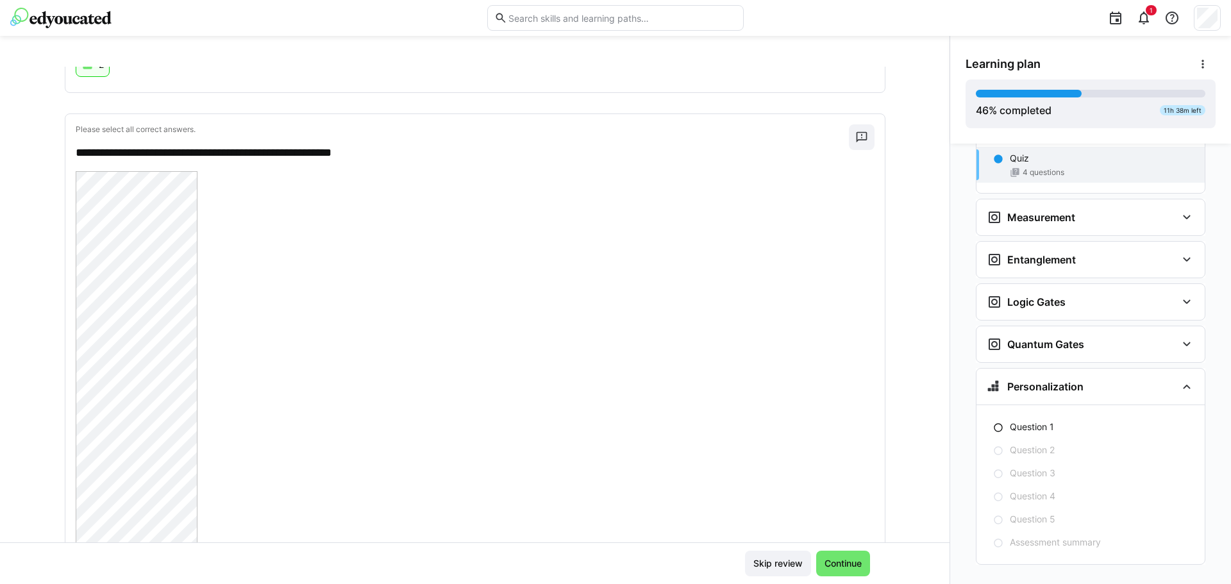
scroll to position [2014, 0]
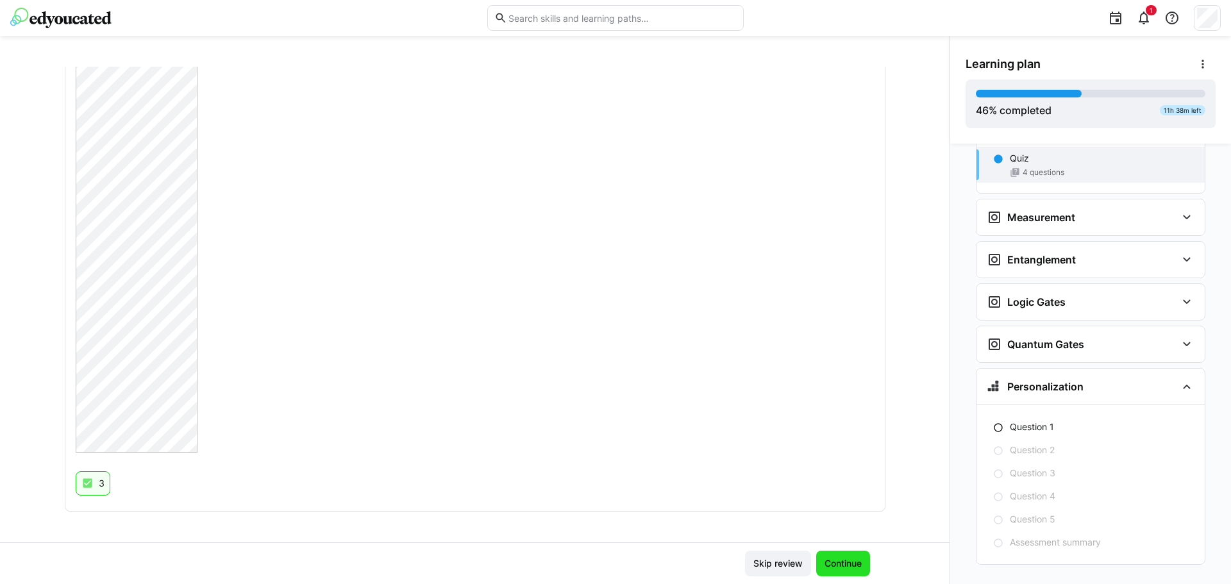
click at [841, 560] on span "Continue" at bounding box center [843, 563] width 41 height 13
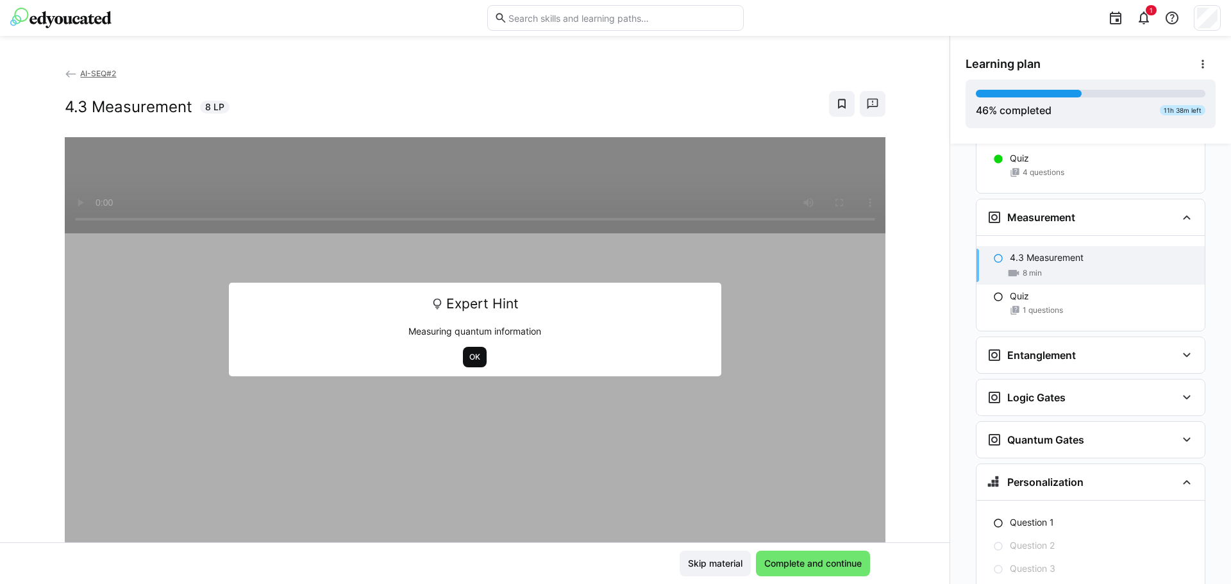
click at [472, 353] on span "OK" at bounding box center [474, 357] width 13 height 10
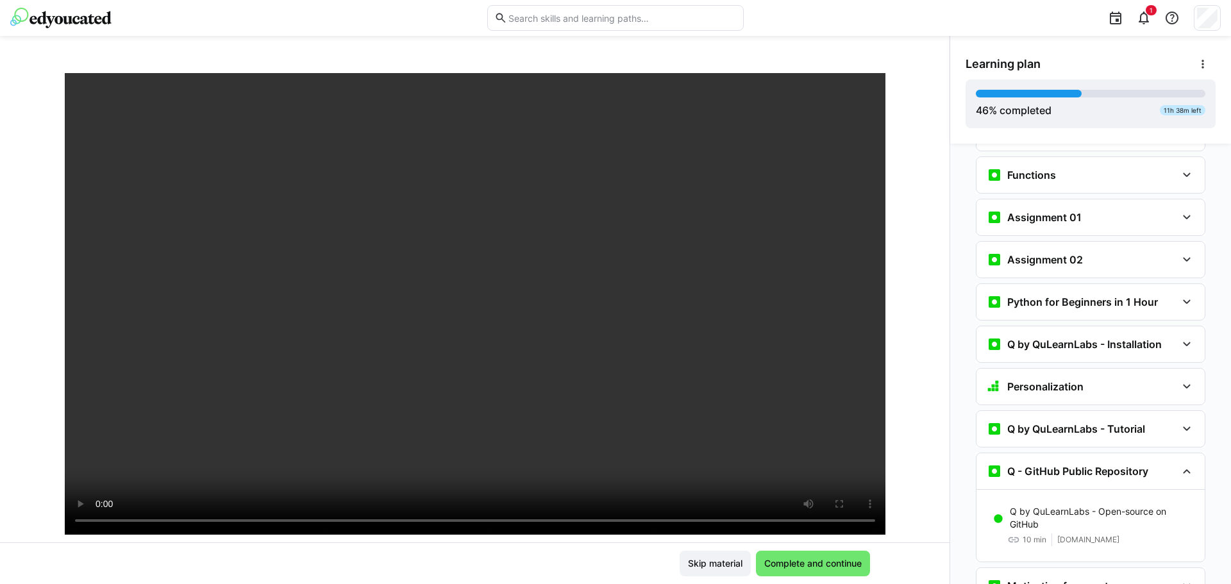
scroll to position [669, 0]
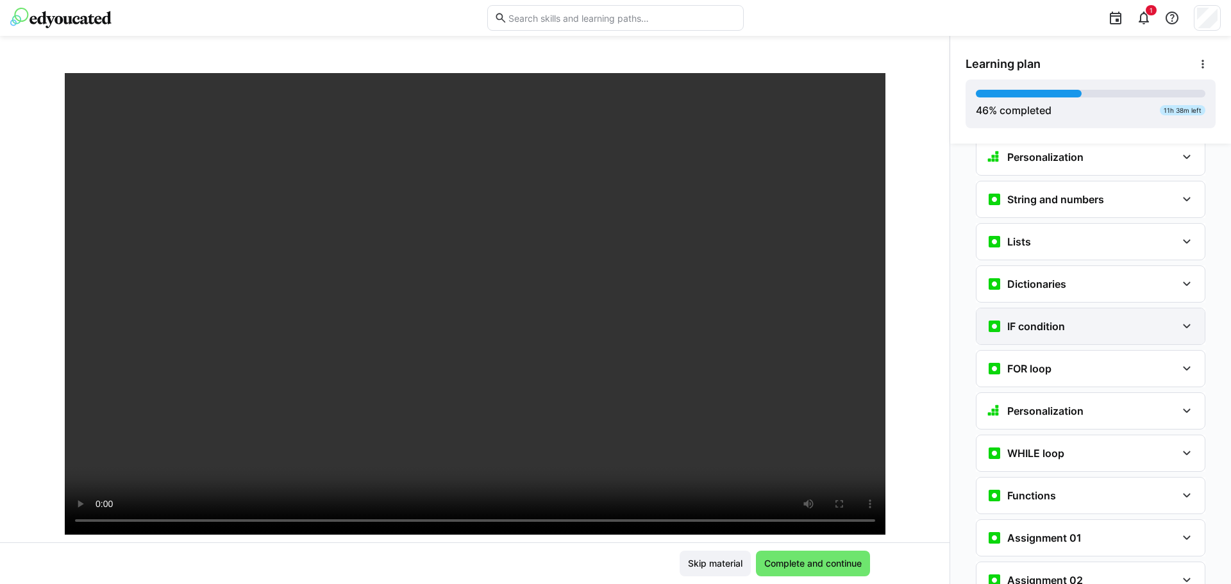
click at [1179, 319] on eds-icon at bounding box center [1186, 326] width 15 height 15
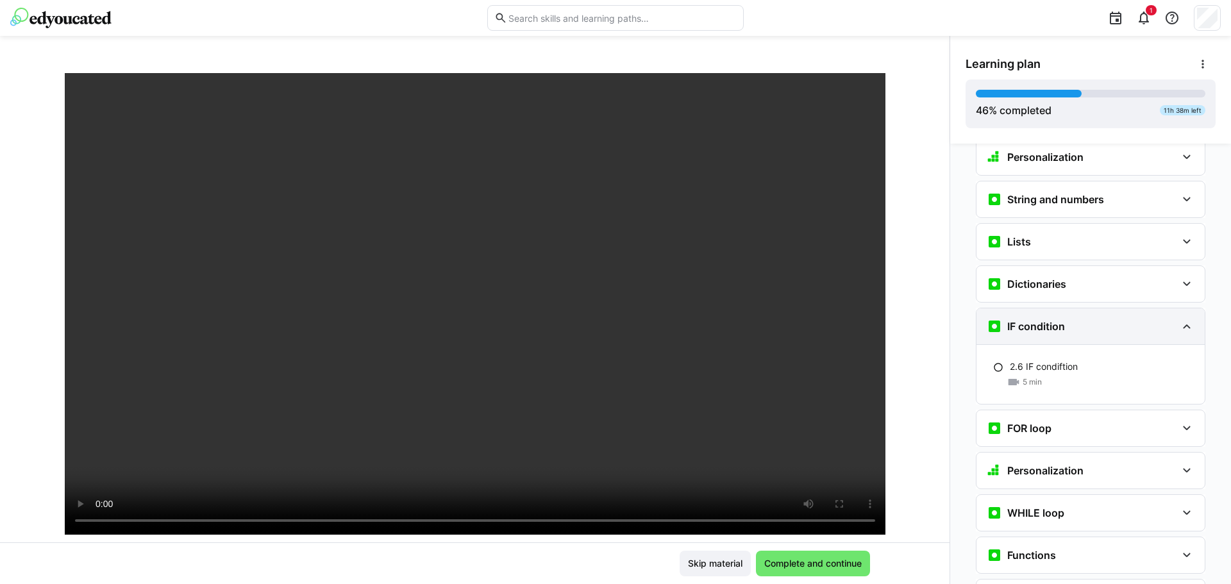
click at [1179, 319] on eds-icon at bounding box center [1186, 326] width 15 height 15
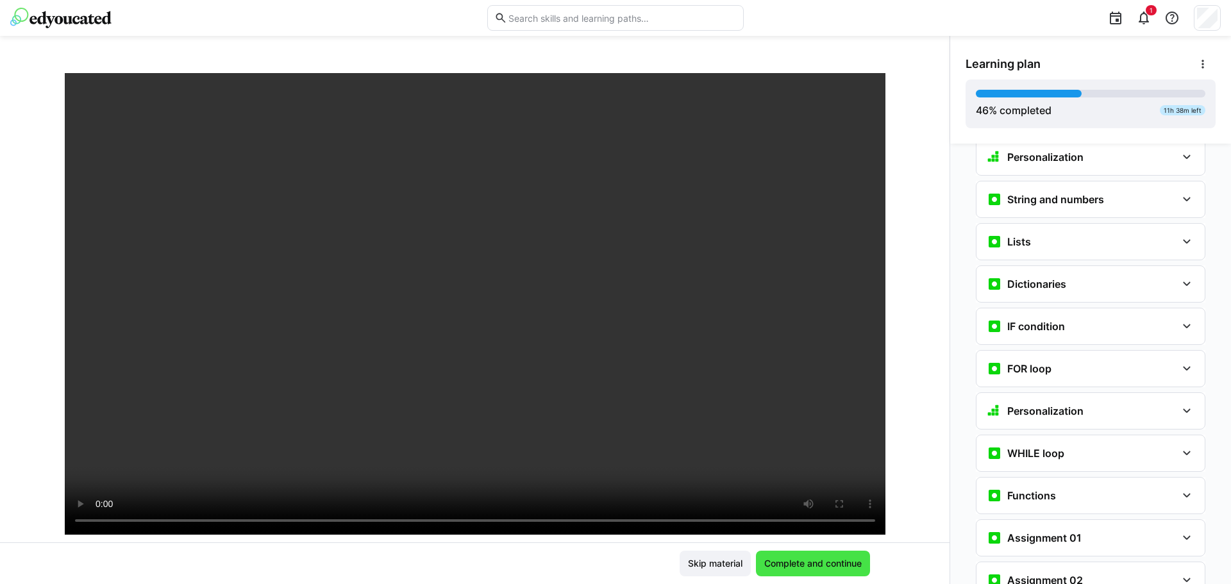
click at [828, 562] on span "Complete and continue" at bounding box center [812, 563] width 101 height 13
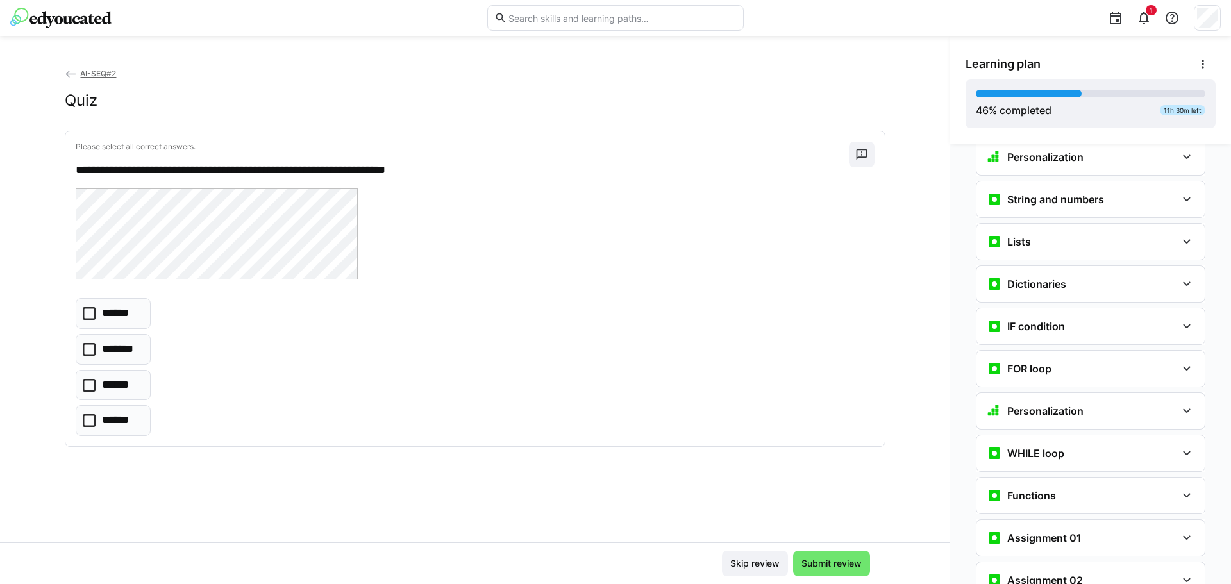
click at [93, 344] on eds-checkbox "*******" at bounding box center [114, 349] width 76 height 31
click at [832, 557] on span "Submit review" at bounding box center [831, 564] width 77 height 26
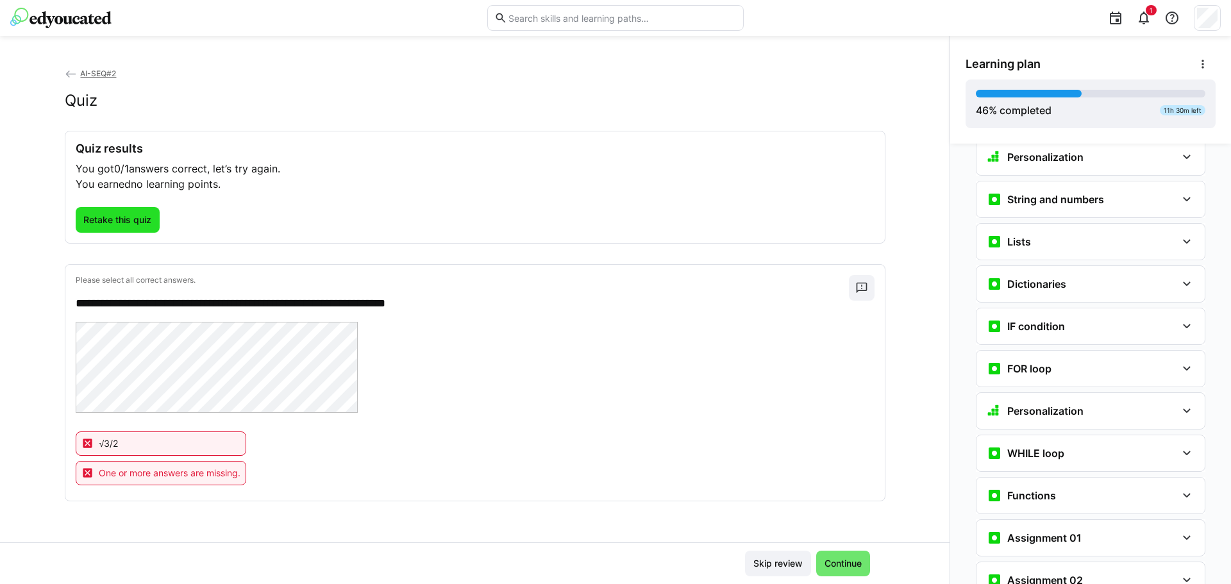
click at [125, 222] on span "Retake this quiz" at bounding box center [117, 220] width 72 height 13
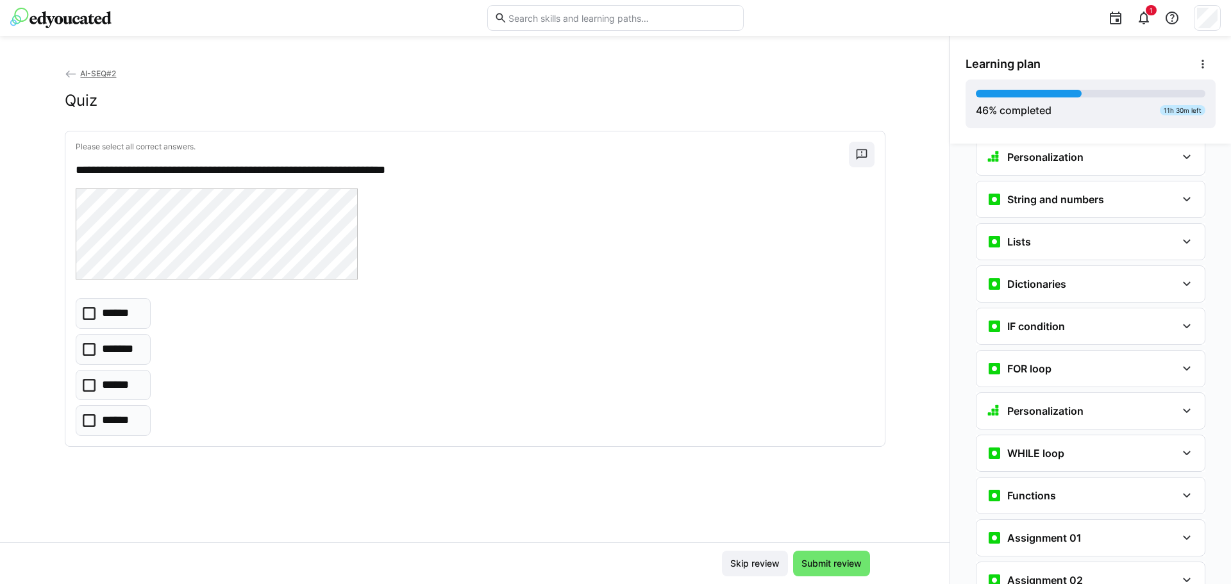
click at [128, 317] on p "******" at bounding box center [118, 313] width 33 height 17
click at [848, 560] on span "Submit review" at bounding box center [832, 563] width 64 height 13
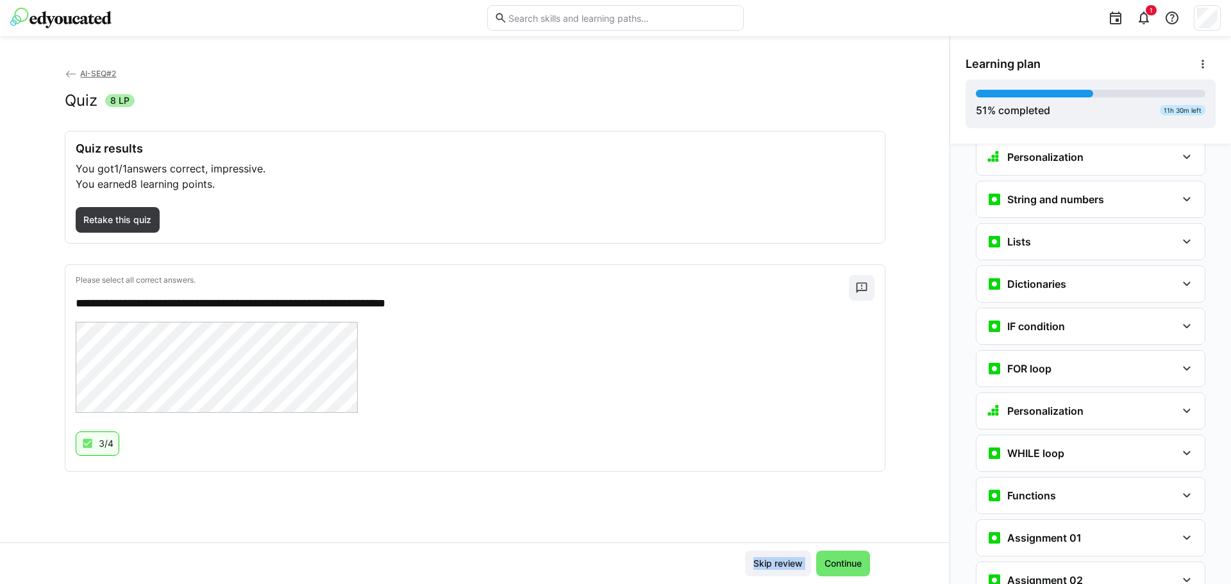
drag, startPoint x: 850, startPoint y: 539, endPoint x: 848, endPoint y: 518, distance: 20.6
click at [848, 523] on app-classroom-main-layout "**********" at bounding box center [475, 325] width 950 height 517
click at [838, 557] on span "Continue" at bounding box center [843, 563] width 41 height 13
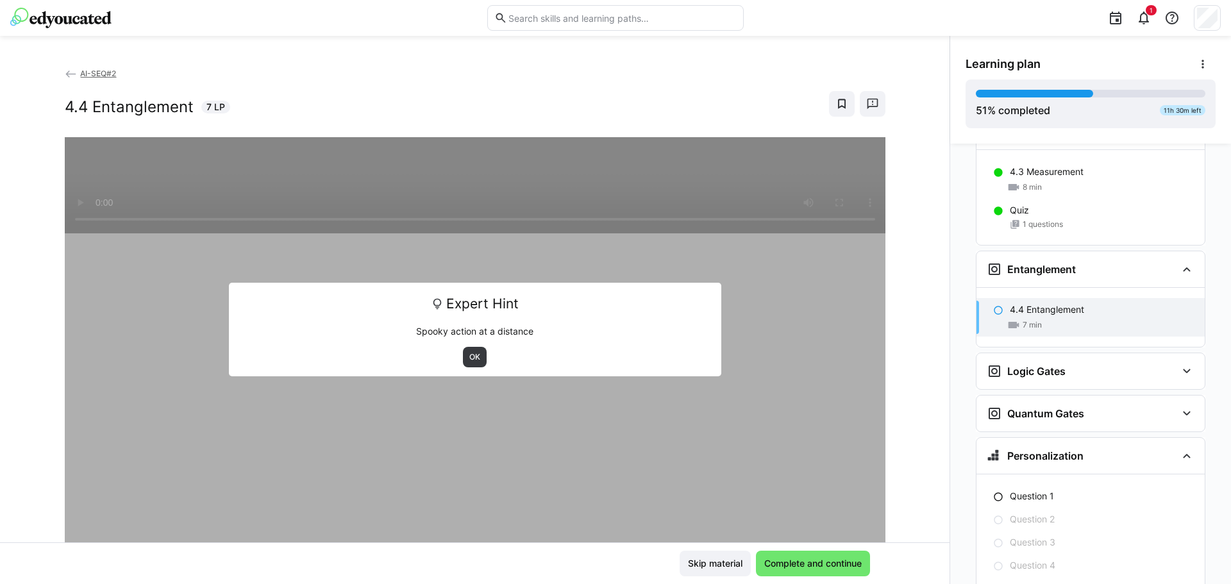
scroll to position [1919, 0]
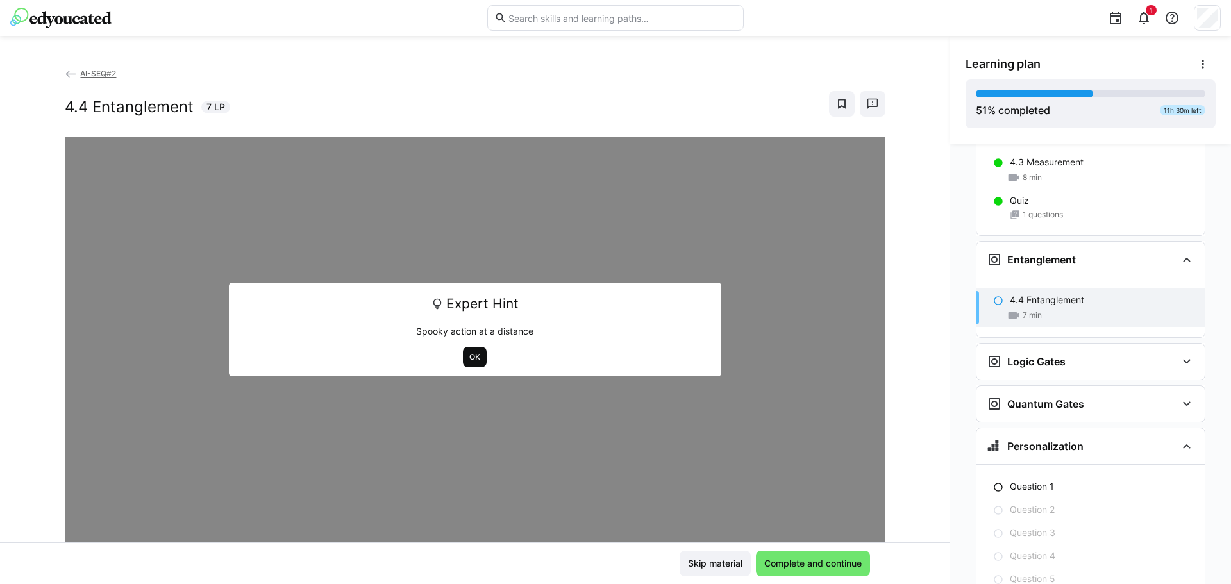
click at [468, 355] on span "OK" at bounding box center [474, 357] width 13 height 10
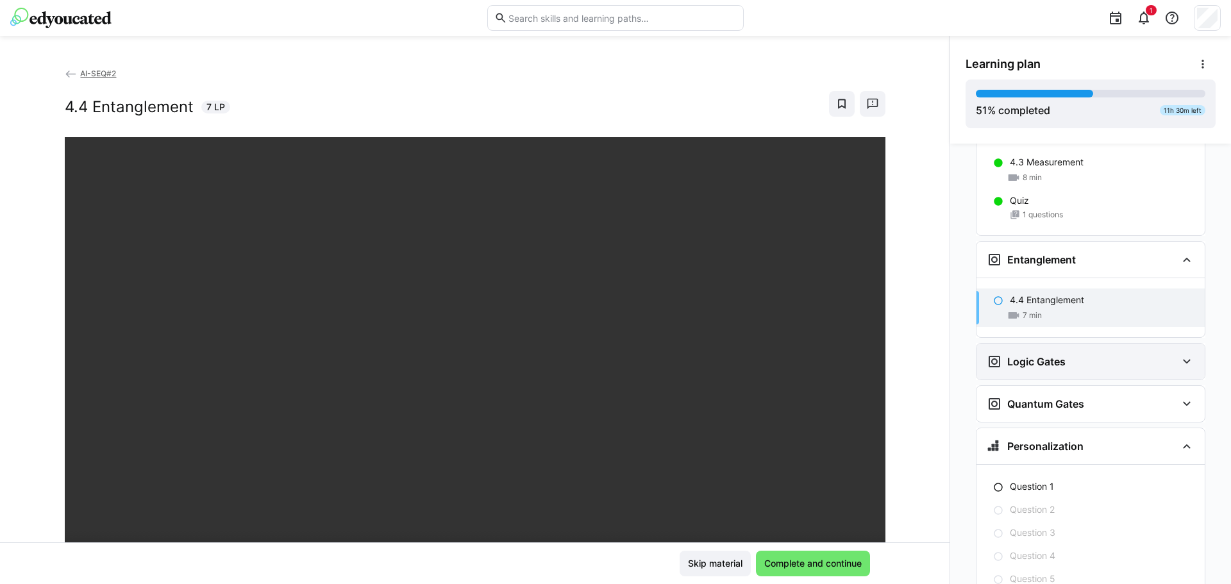
click at [1157, 354] on div "Logic Gates" at bounding box center [1082, 361] width 190 height 15
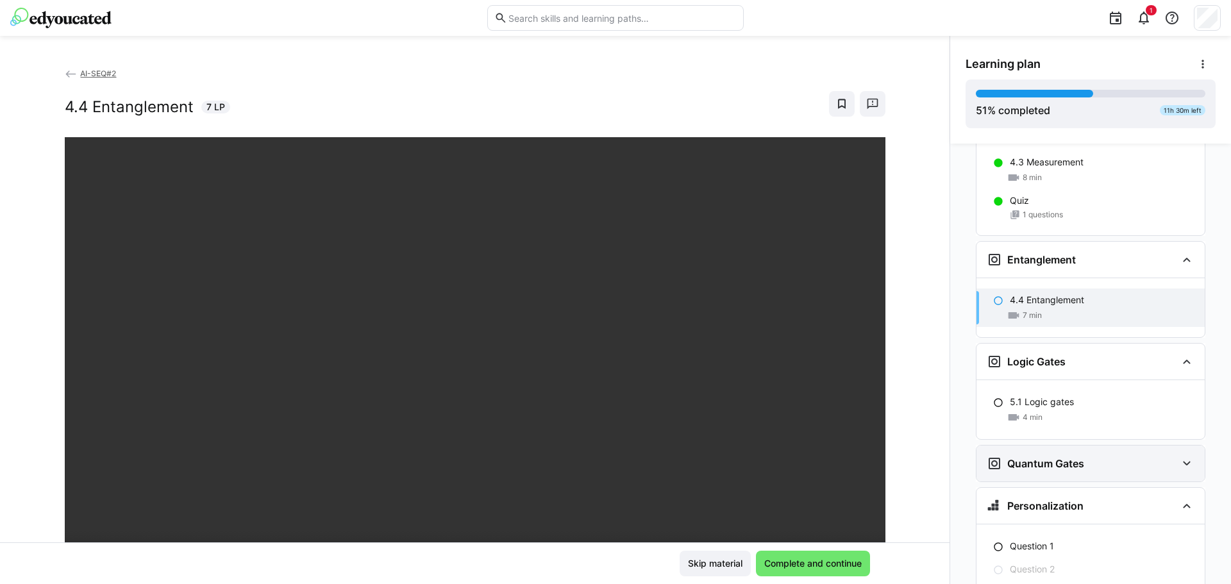
click at [1179, 456] on eds-icon at bounding box center [1186, 463] width 15 height 15
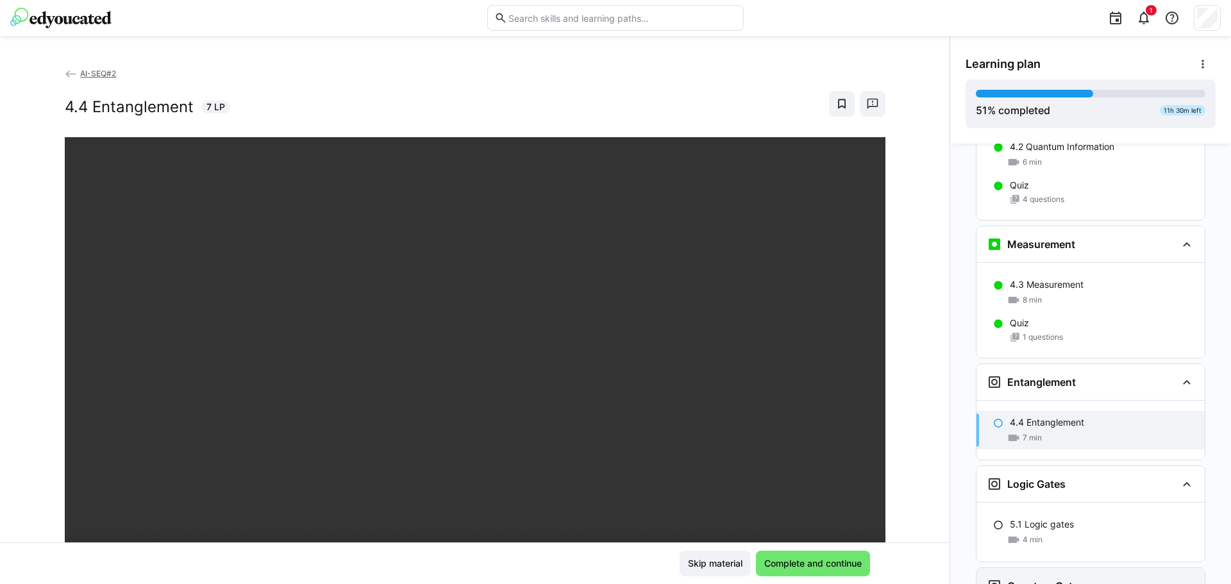
scroll to position [1724, 0]
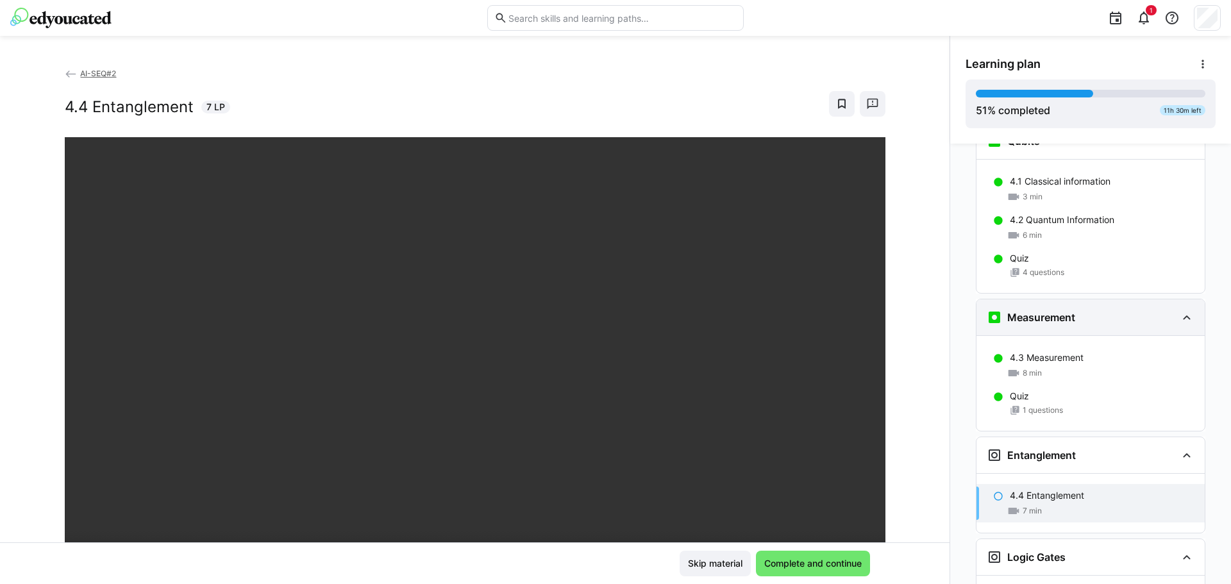
click at [1186, 310] on eds-icon at bounding box center [1186, 317] width 15 height 15
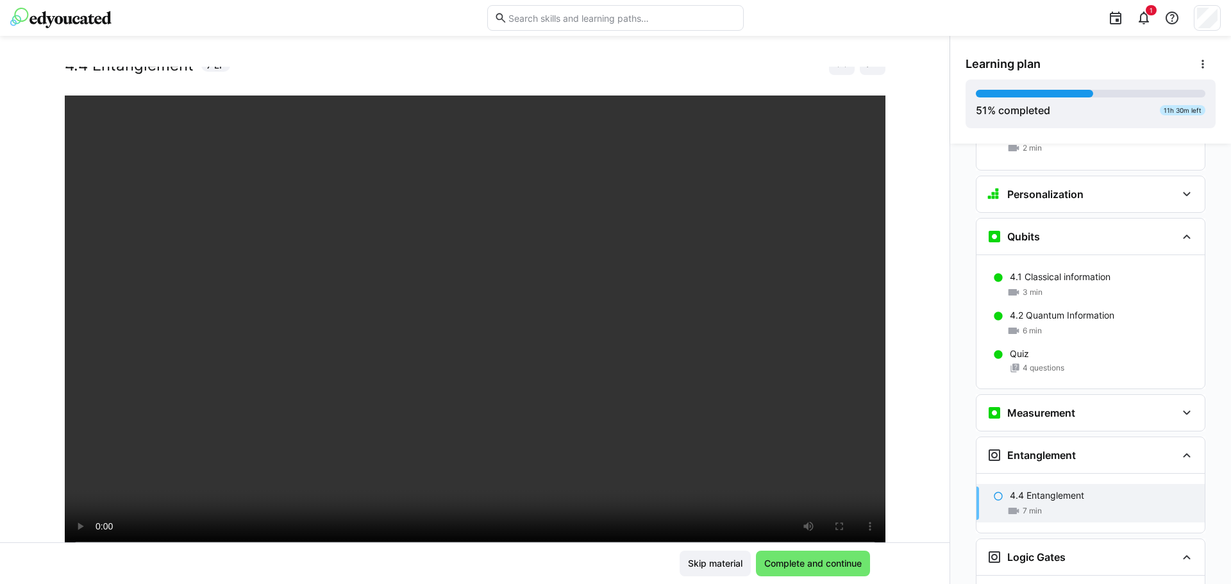
scroll to position [64, 0]
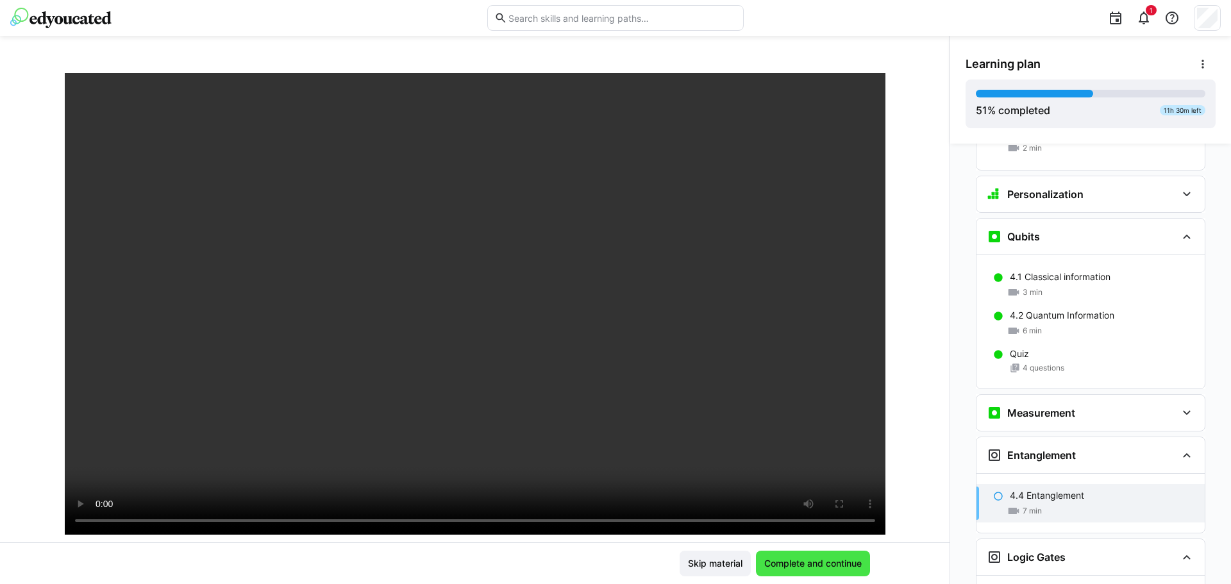
click at [800, 564] on span "Complete and continue" at bounding box center [812, 563] width 101 height 13
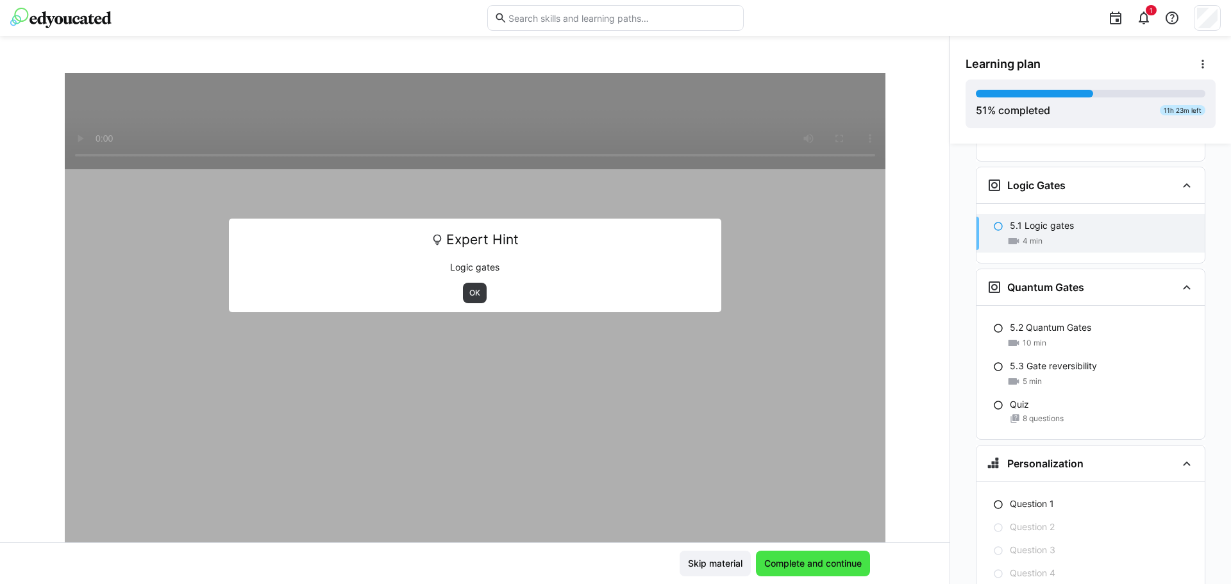
scroll to position [2003, 0]
click at [469, 296] on span "OK" at bounding box center [474, 293] width 13 height 10
